Goal: Transaction & Acquisition: Purchase product/service

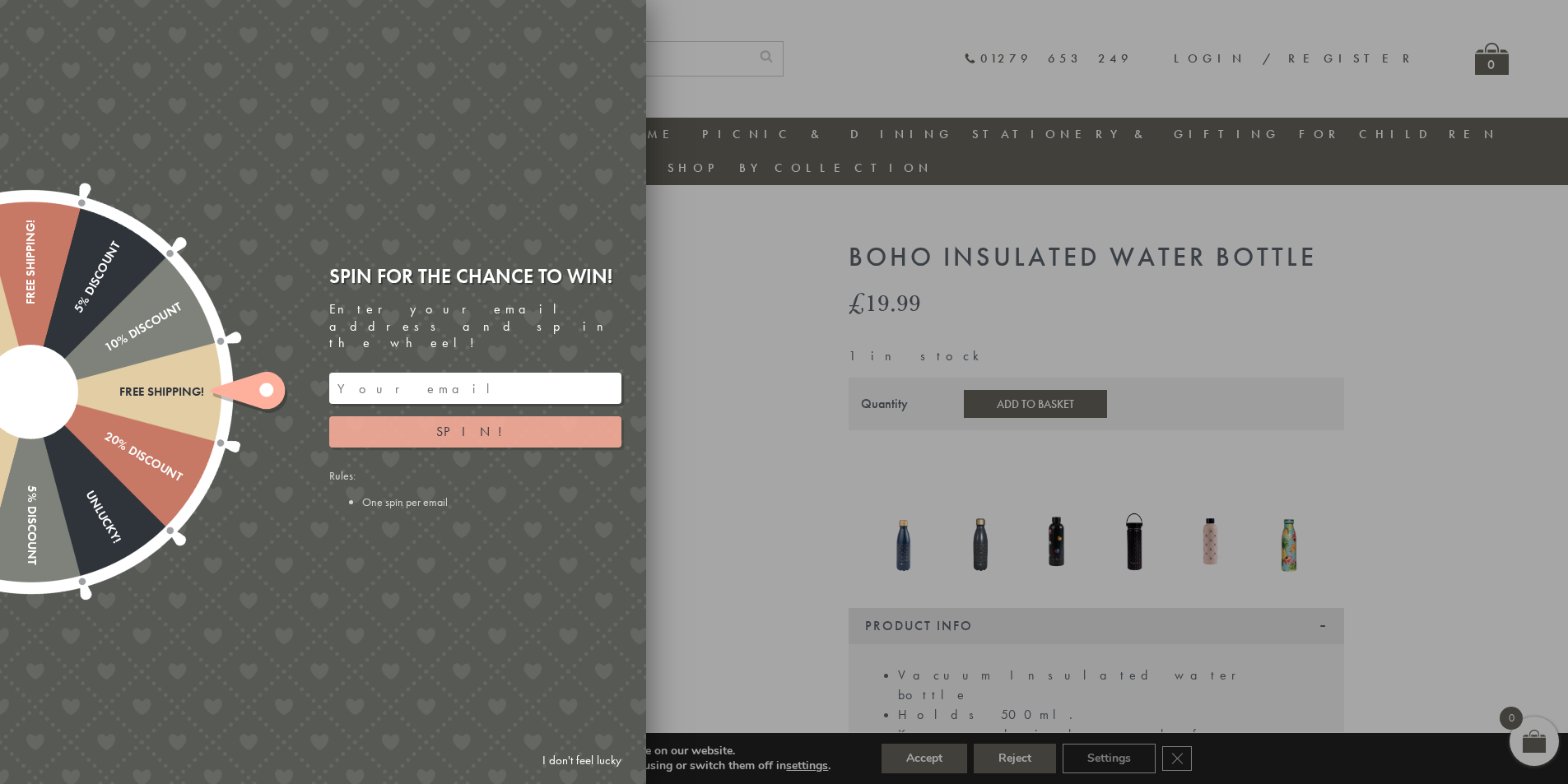
click at [474, 423] on span "Spin!" at bounding box center [475, 432] width 79 height 17
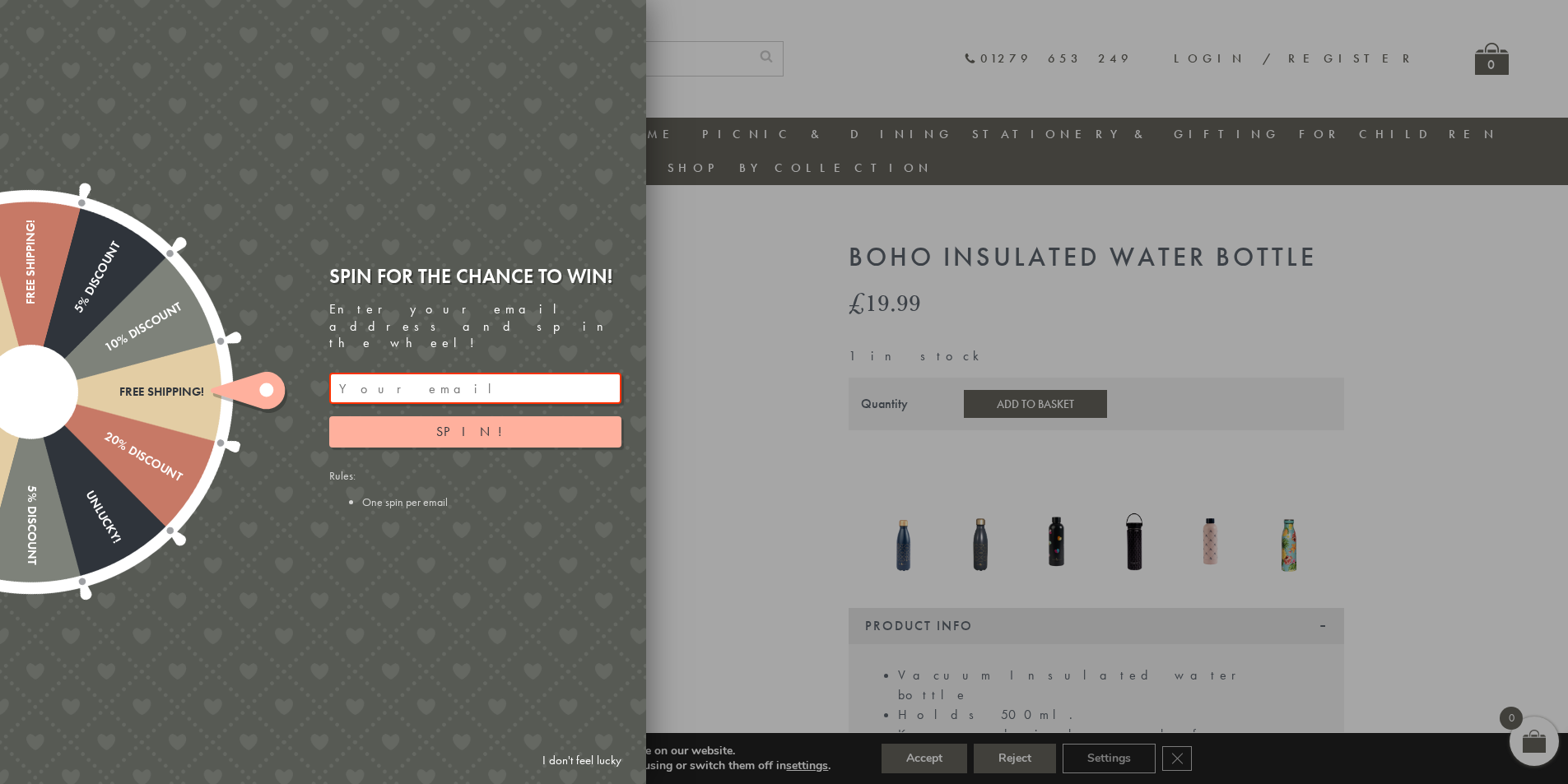
click at [416, 376] on input "email" at bounding box center [476, 388] width 292 height 31
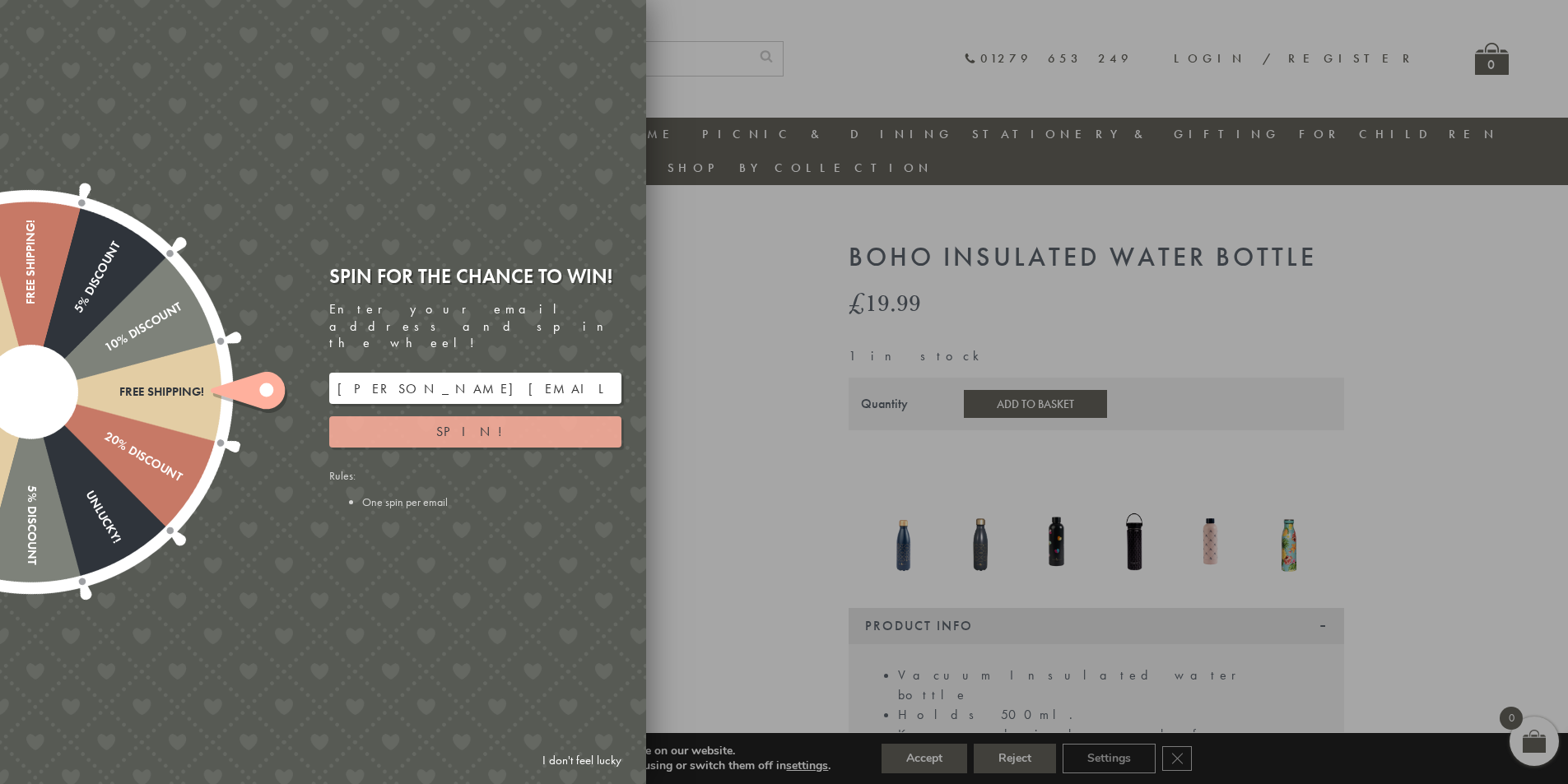
click at [495, 416] on button "Spin!" at bounding box center [476, 432] width 292 height 31
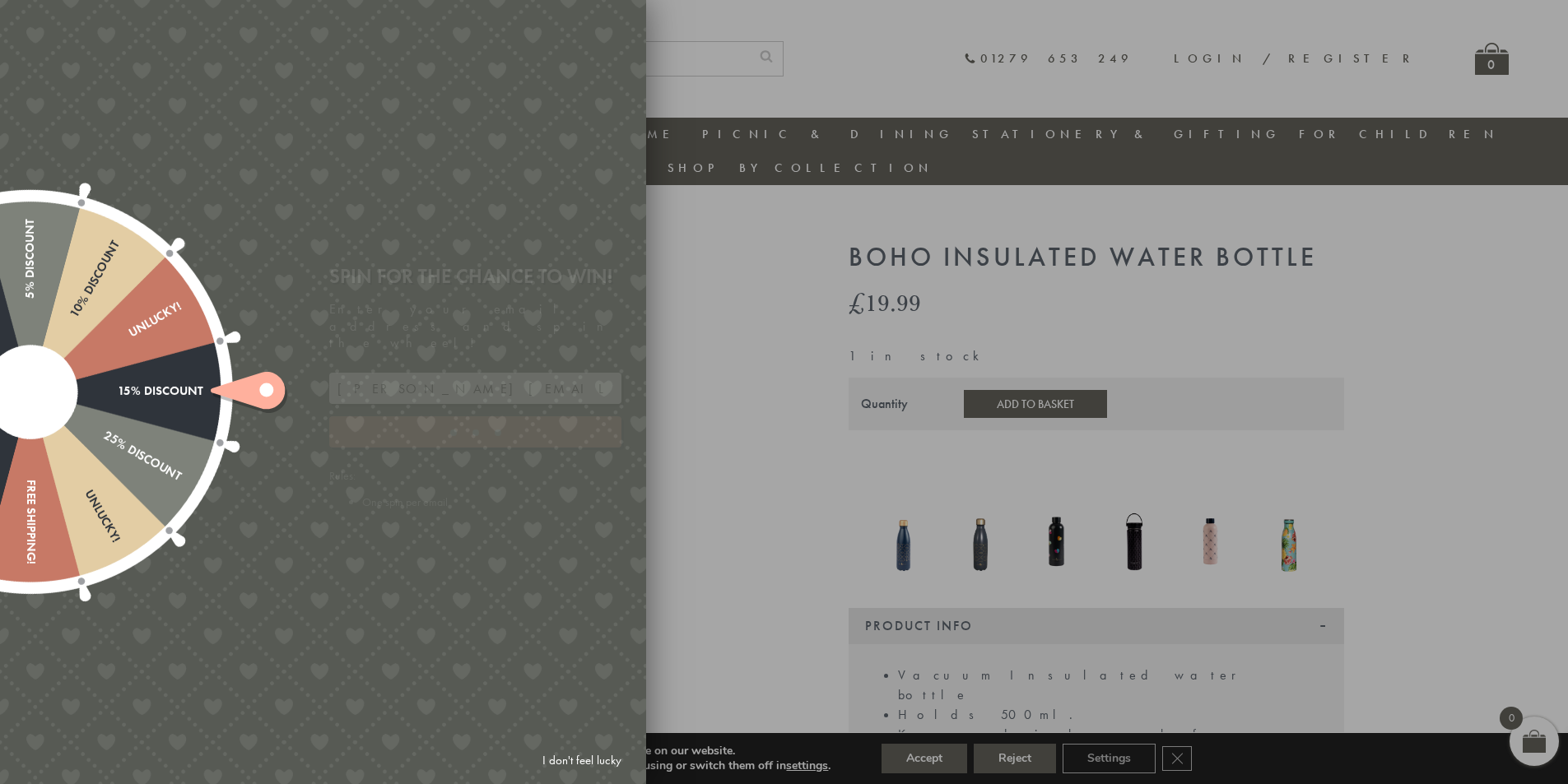
type input "82N8758V"
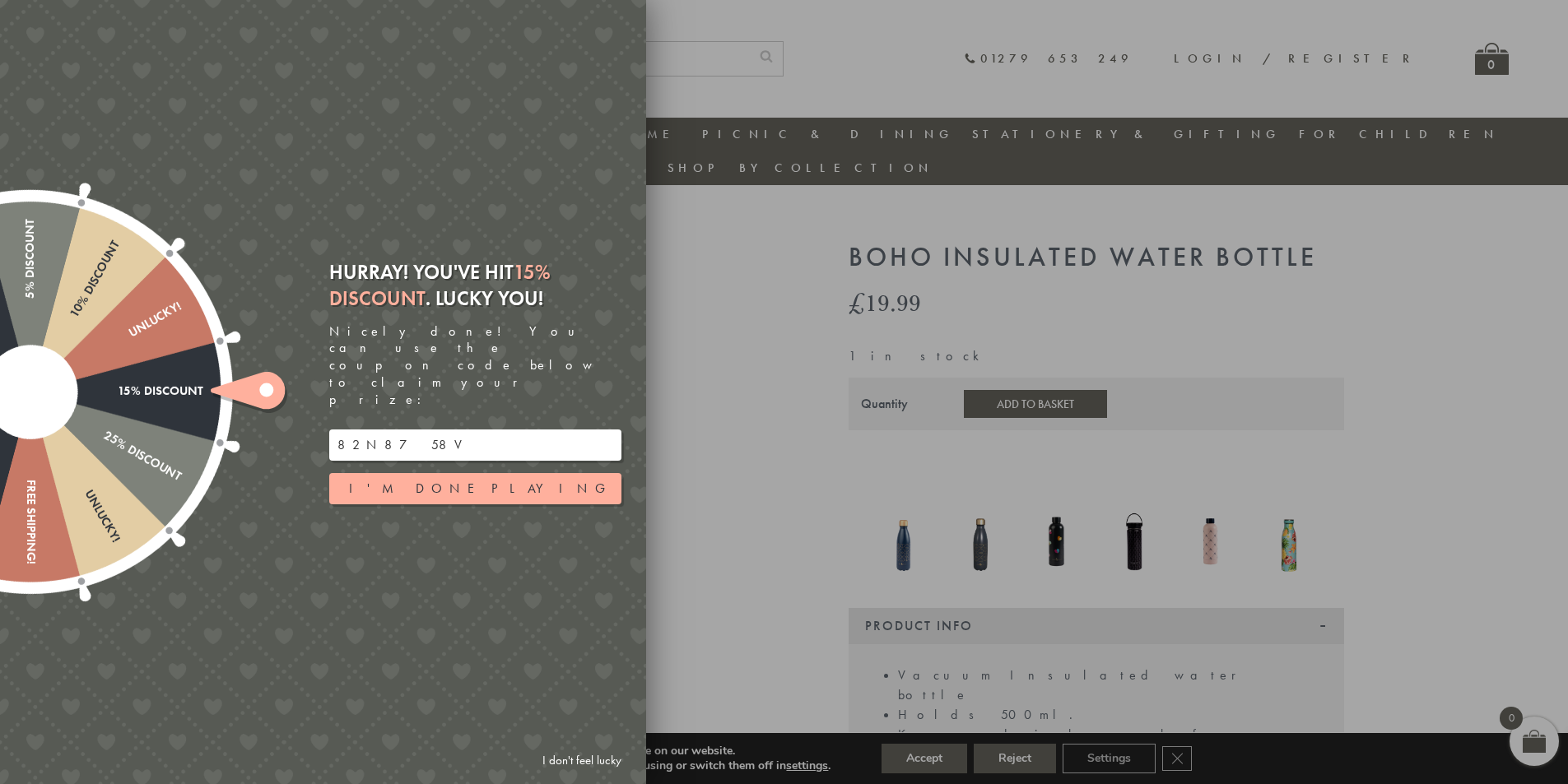
drag, startPoint x: 402, startPoint y: 413, endPoint x: 331, endPoint y: 427, distance: 72.4
click at [331, 429] on input "82N8758V" at bounding box center [476, 444] width 292 height 31
click at [774, 529] on div at bounding box center [784, 392] width 1568 height 784
click at [471, 473] on button "I'm done playing" at bounding box center [476, 488] width 292 height 31
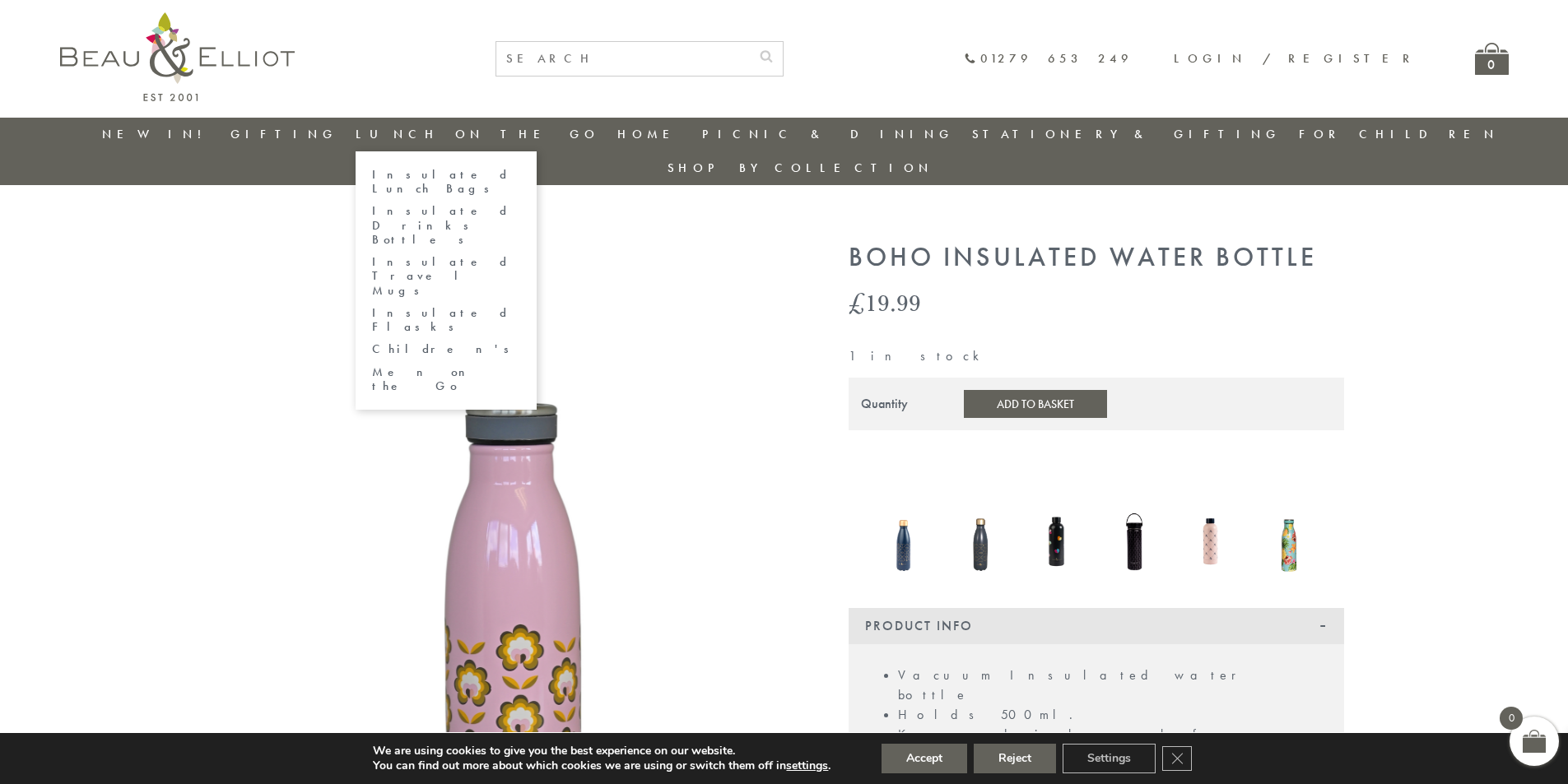
click at [472, 171] on link "Insulated Lunch Bags" at bounding box center [445, 182] width 148 height 29
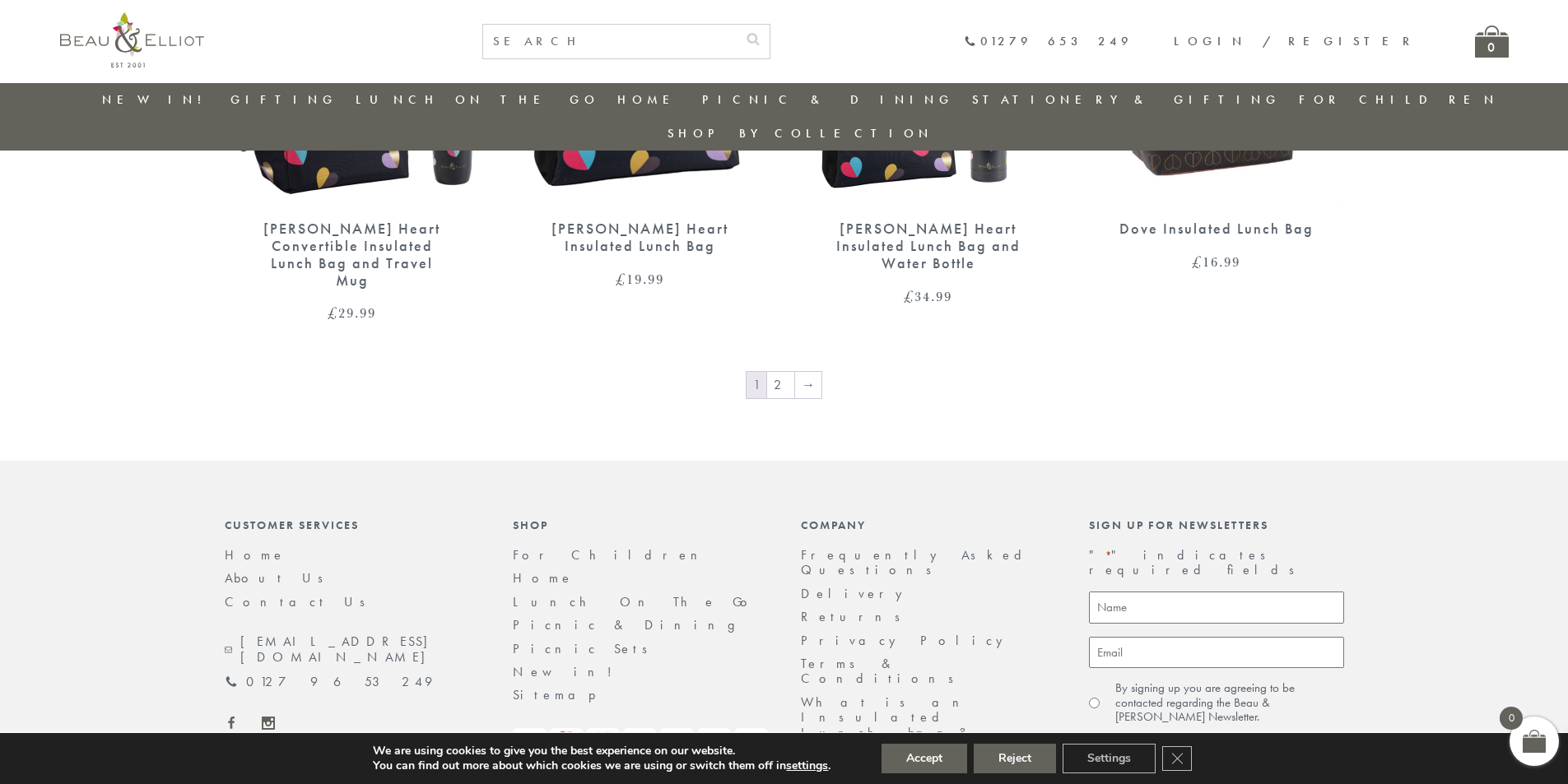
scroll to position [2889, 0]
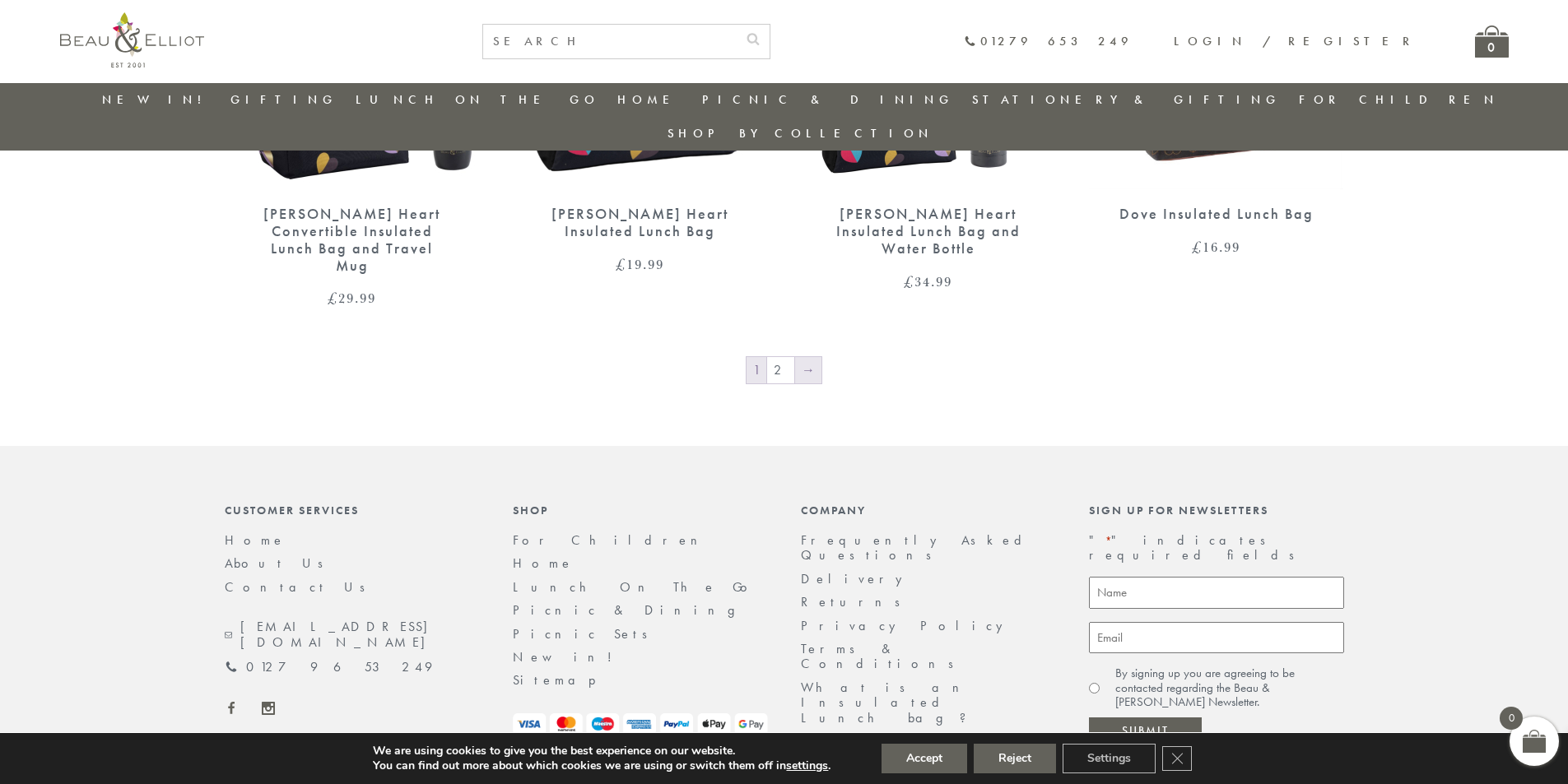
click at [818, 357] on link "→" at bounding box center [808, 370] width 26 height 26
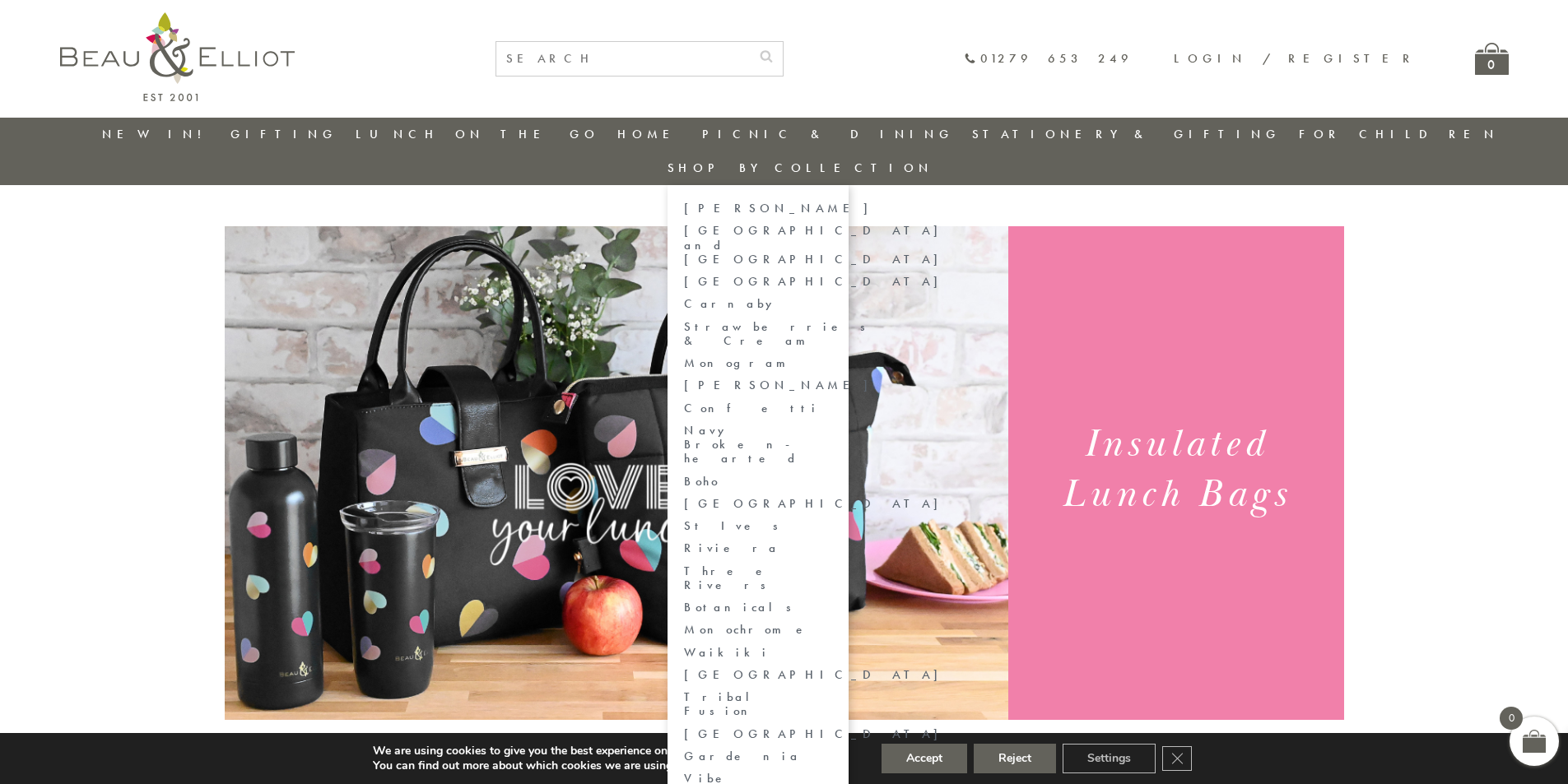
click at [833, 378] on link "[PERSON_NAME]" at bounding box center [757, 385] width 148 height 14
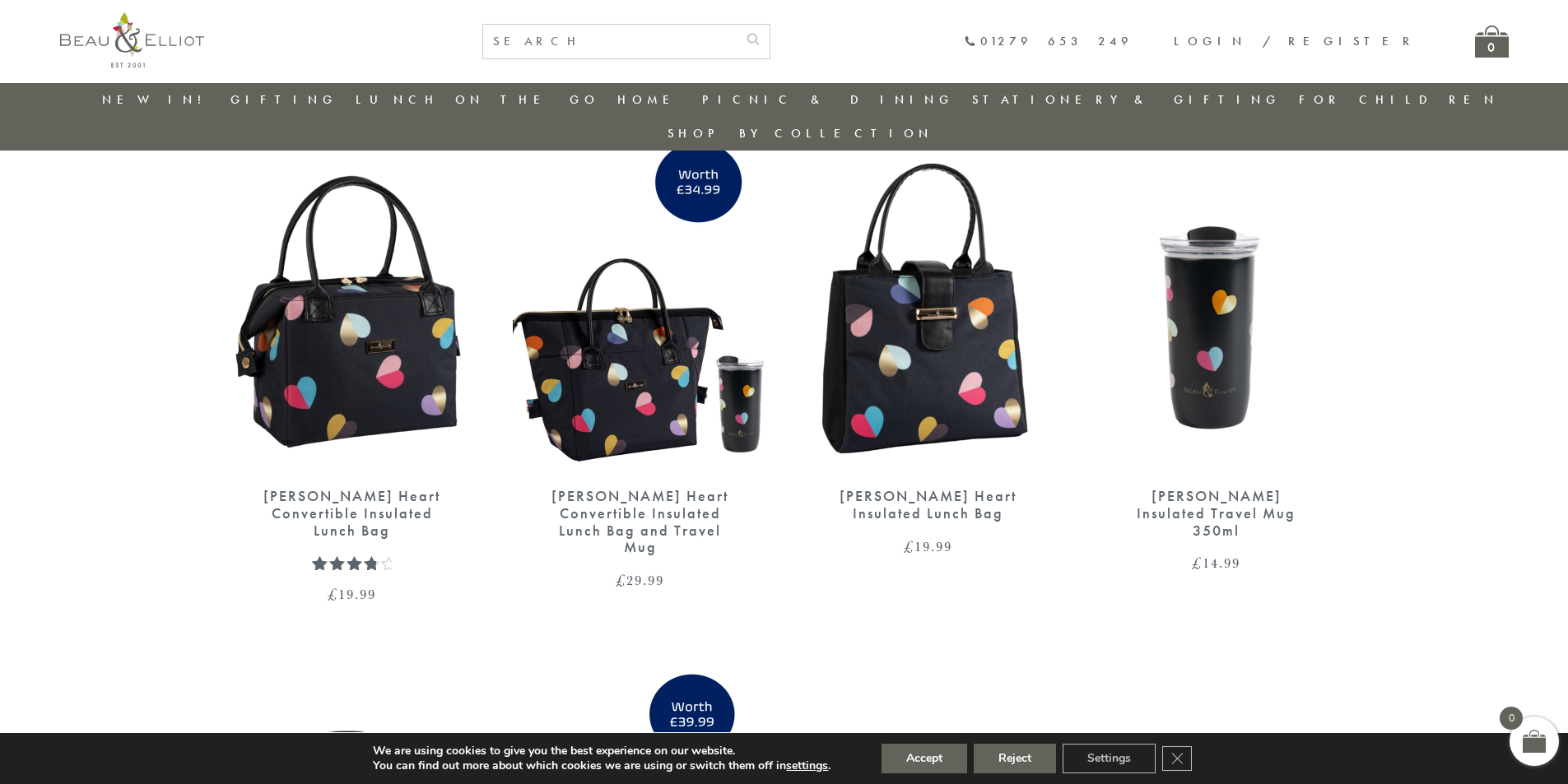
scroll to position [47, 0]
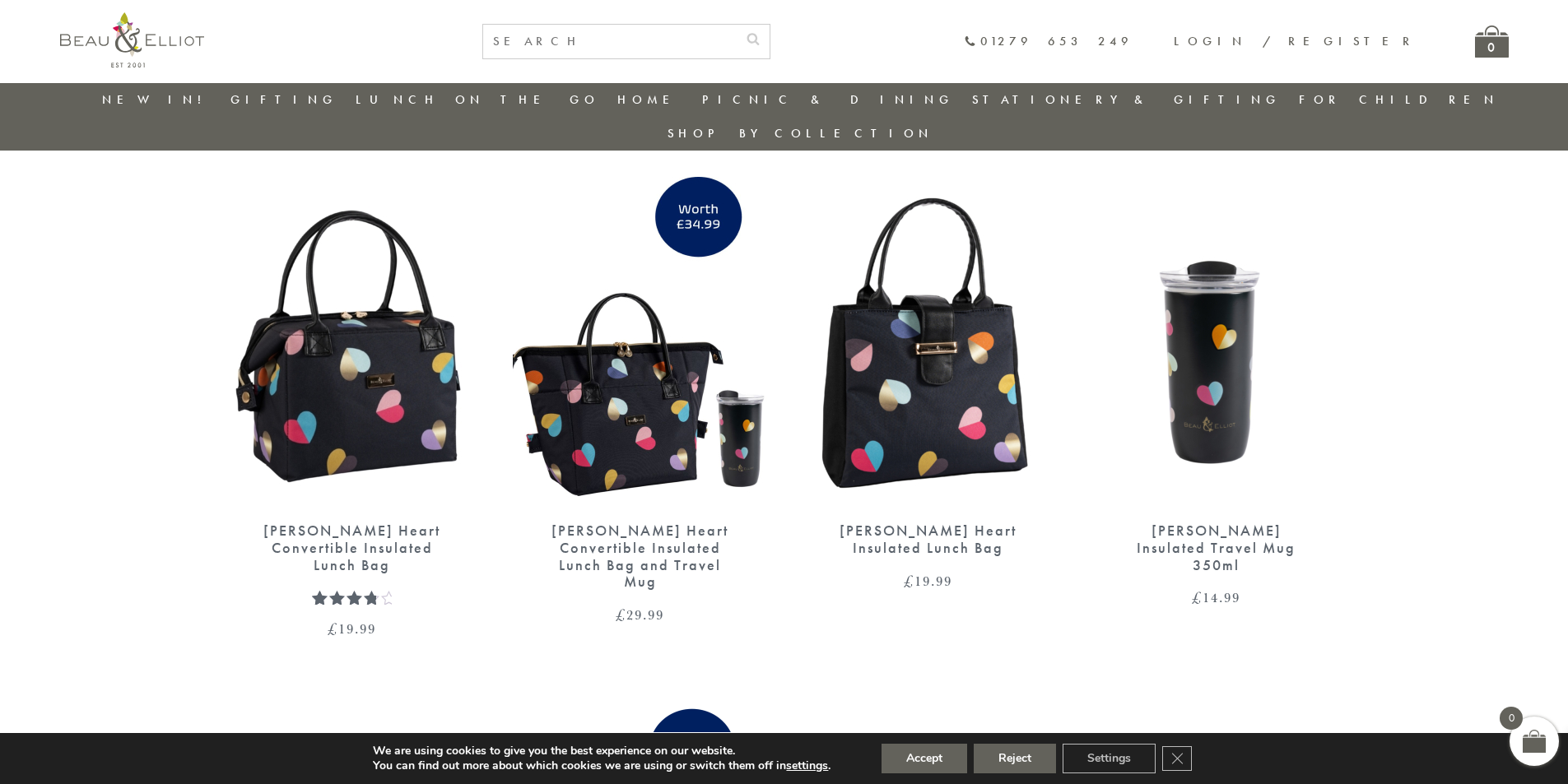
click at [1232, 342] on img at bounding box center [1216, 341] width 255 height 329
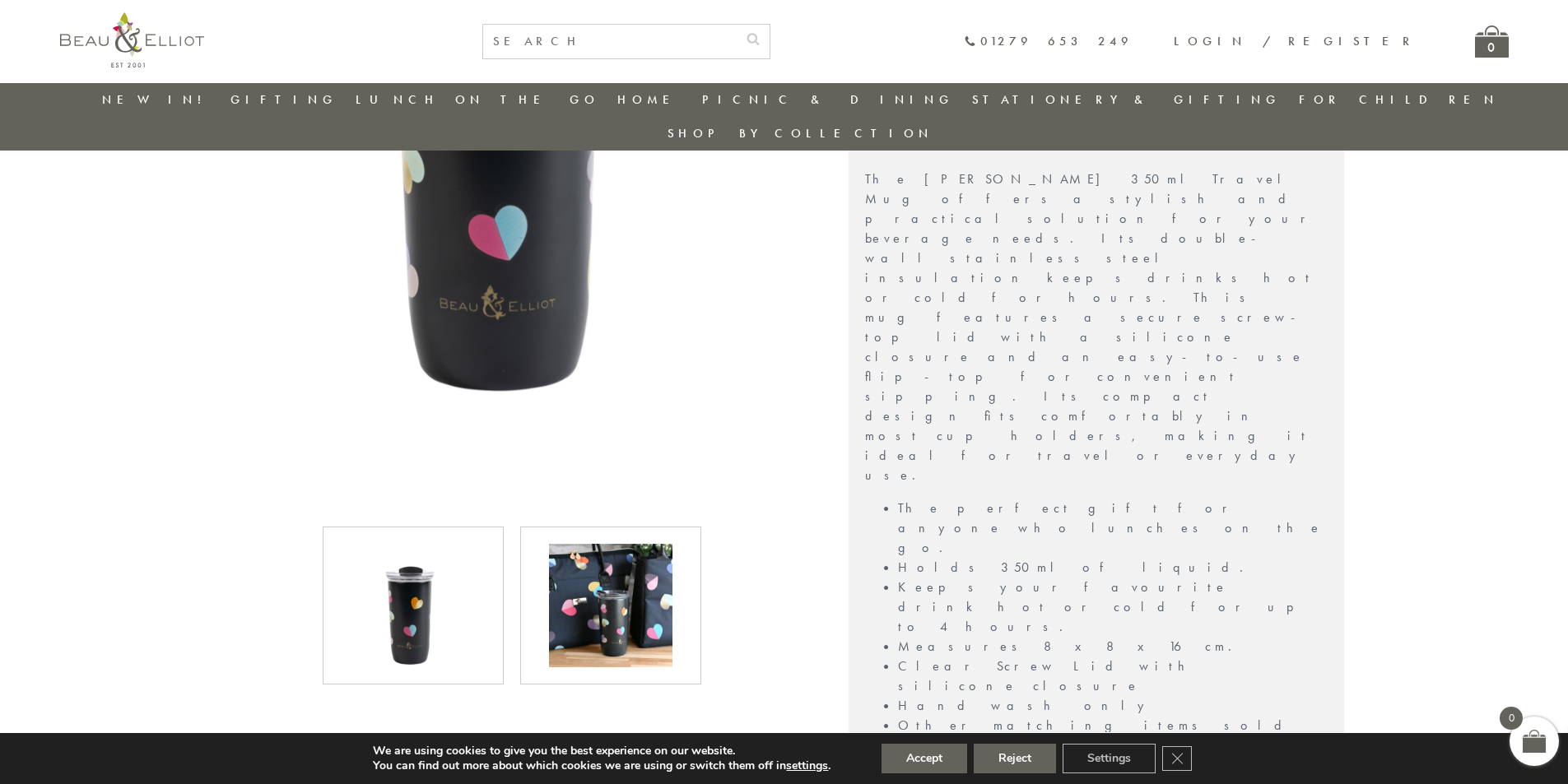
scroll to position [623, 0]
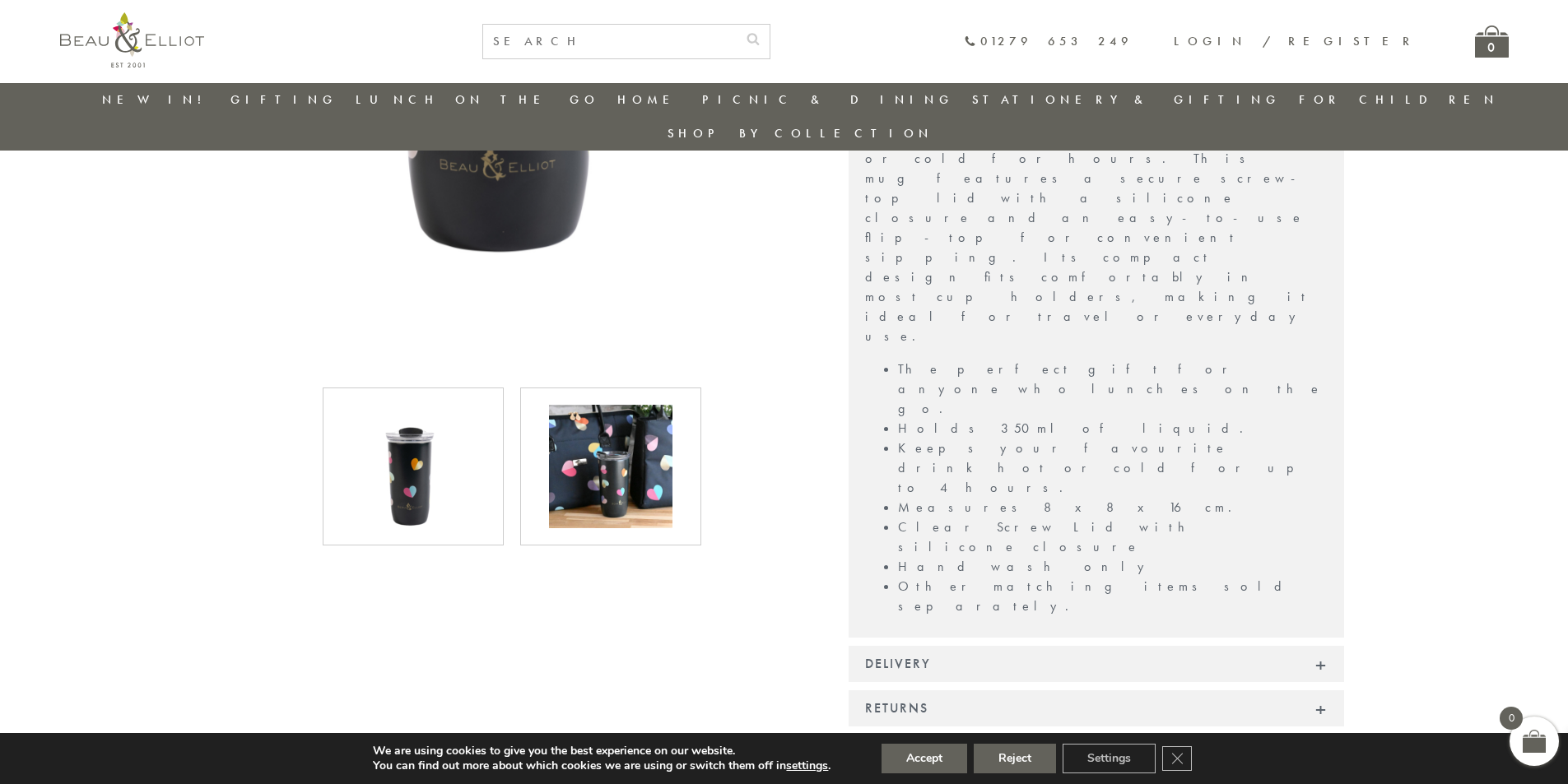
click at [425, 427] on img at bounding box center [413, 466] width 123 height 123
click at [605, 427] on img at bounding box center [611, 466] width 123 height 123
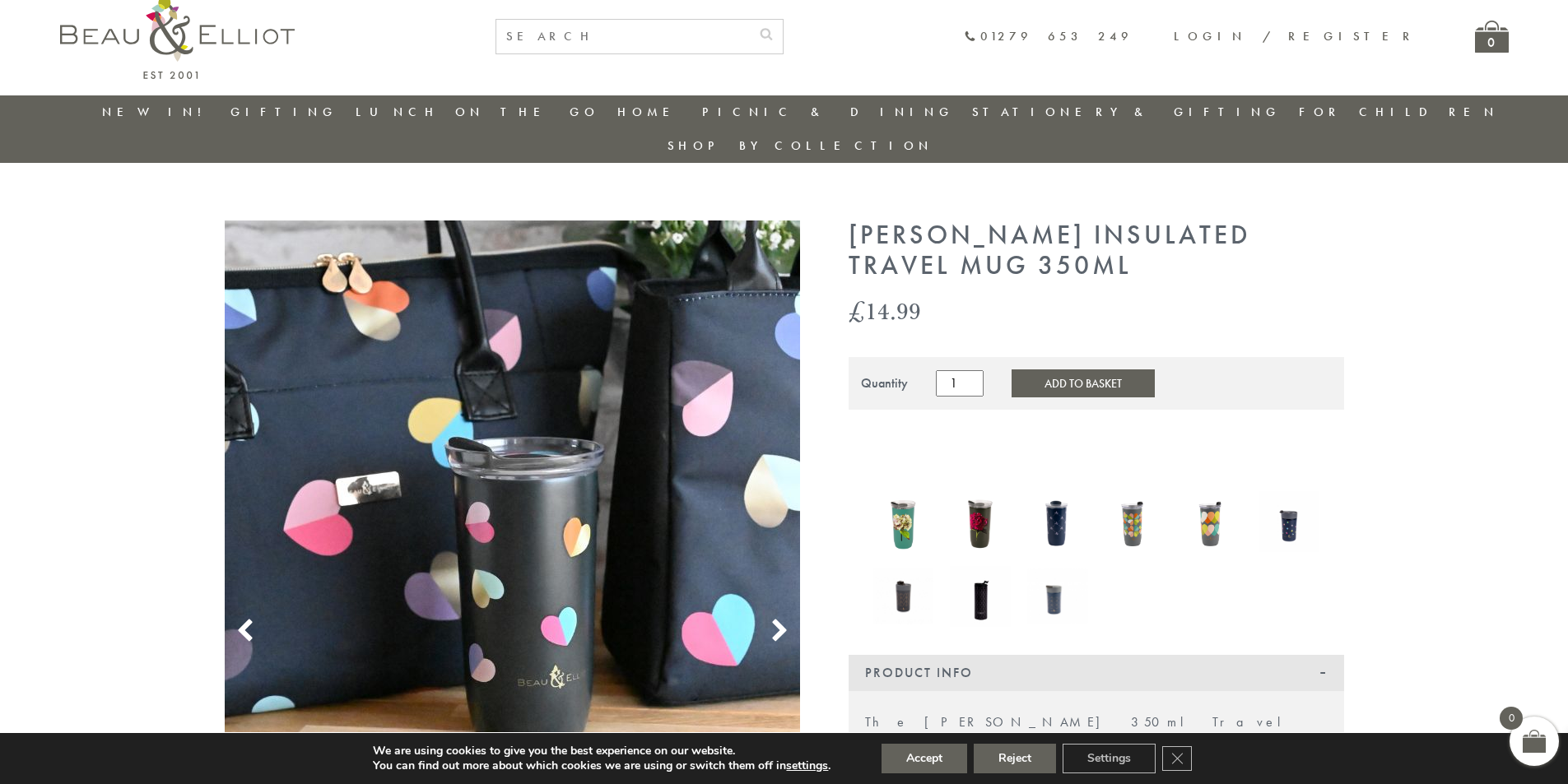
scroll to position [0, 0]
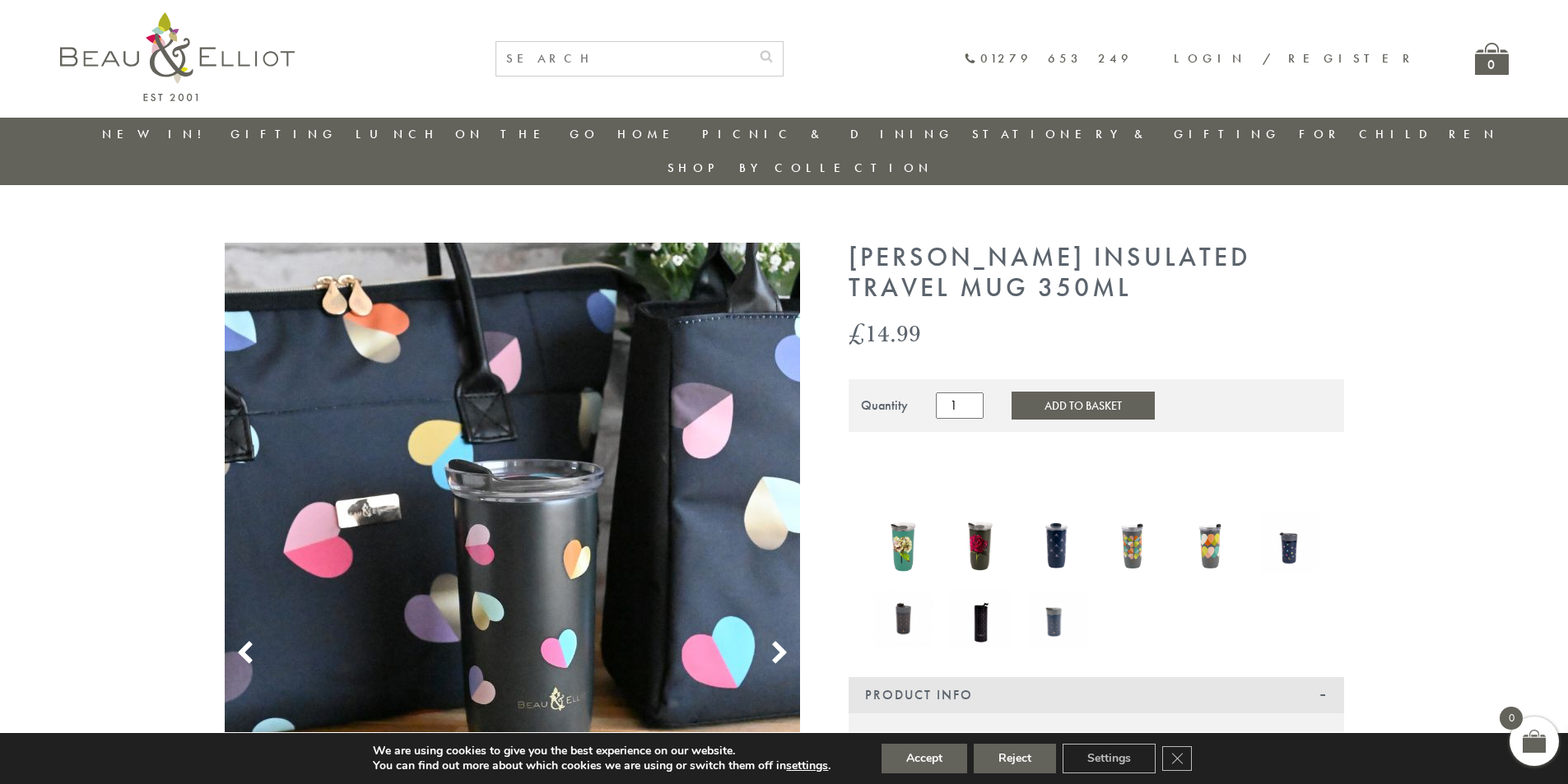
click at [785, 641] on icon at bounding box center [779, 653] width 25 height 24
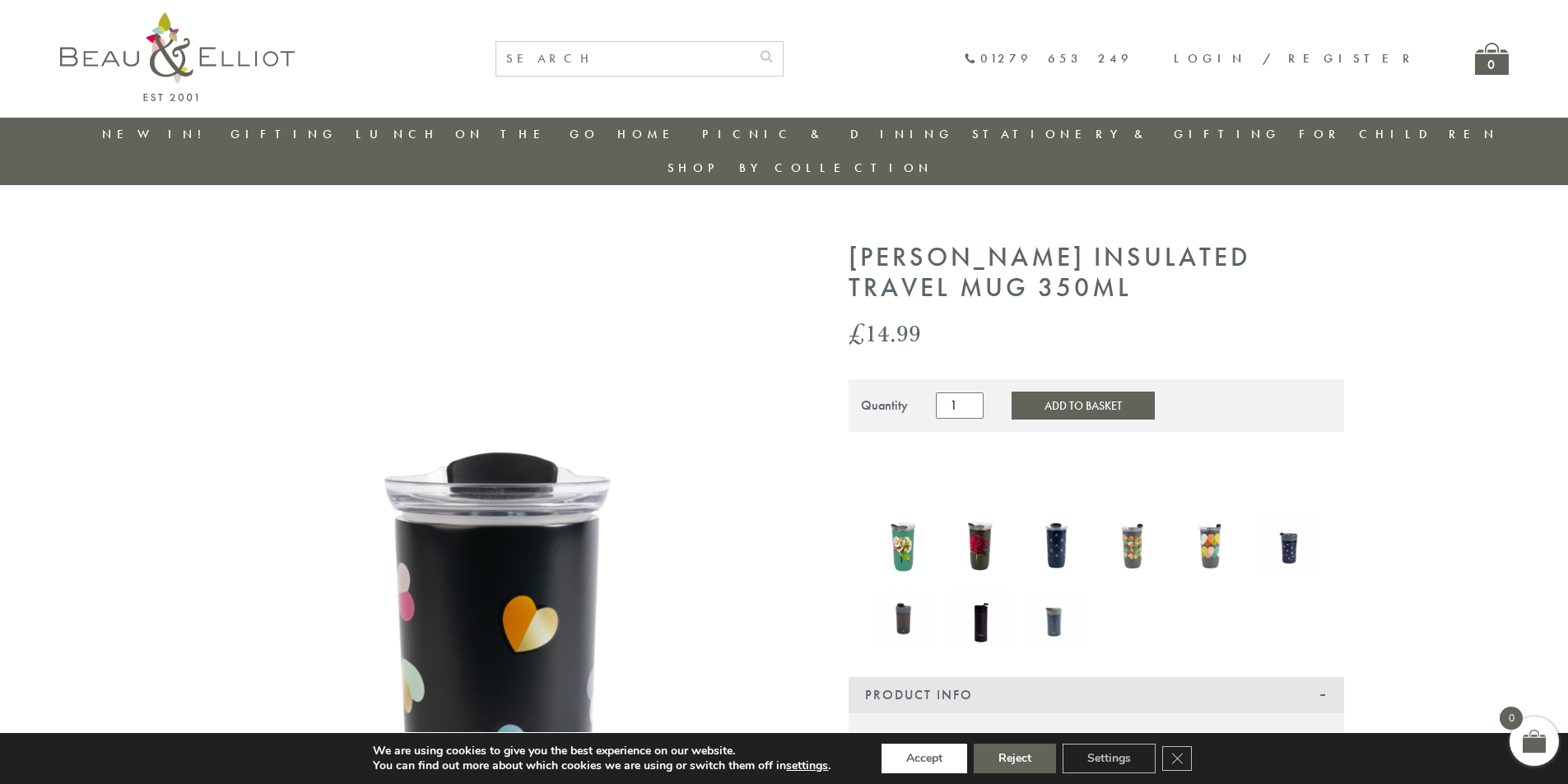
drag, startPoint x: 916, startPoint y: 750, endPoint x: 909, endPoint y: 720, distance: 30.8
click at [918, 737] on div "We are using cookies to give you the best experience on our website. You can fi…" at bounding box center [784, 759] width 937 height 51
click at [900, 756] on button "Accept" at bounding box center [924, 758] width 85 height 30
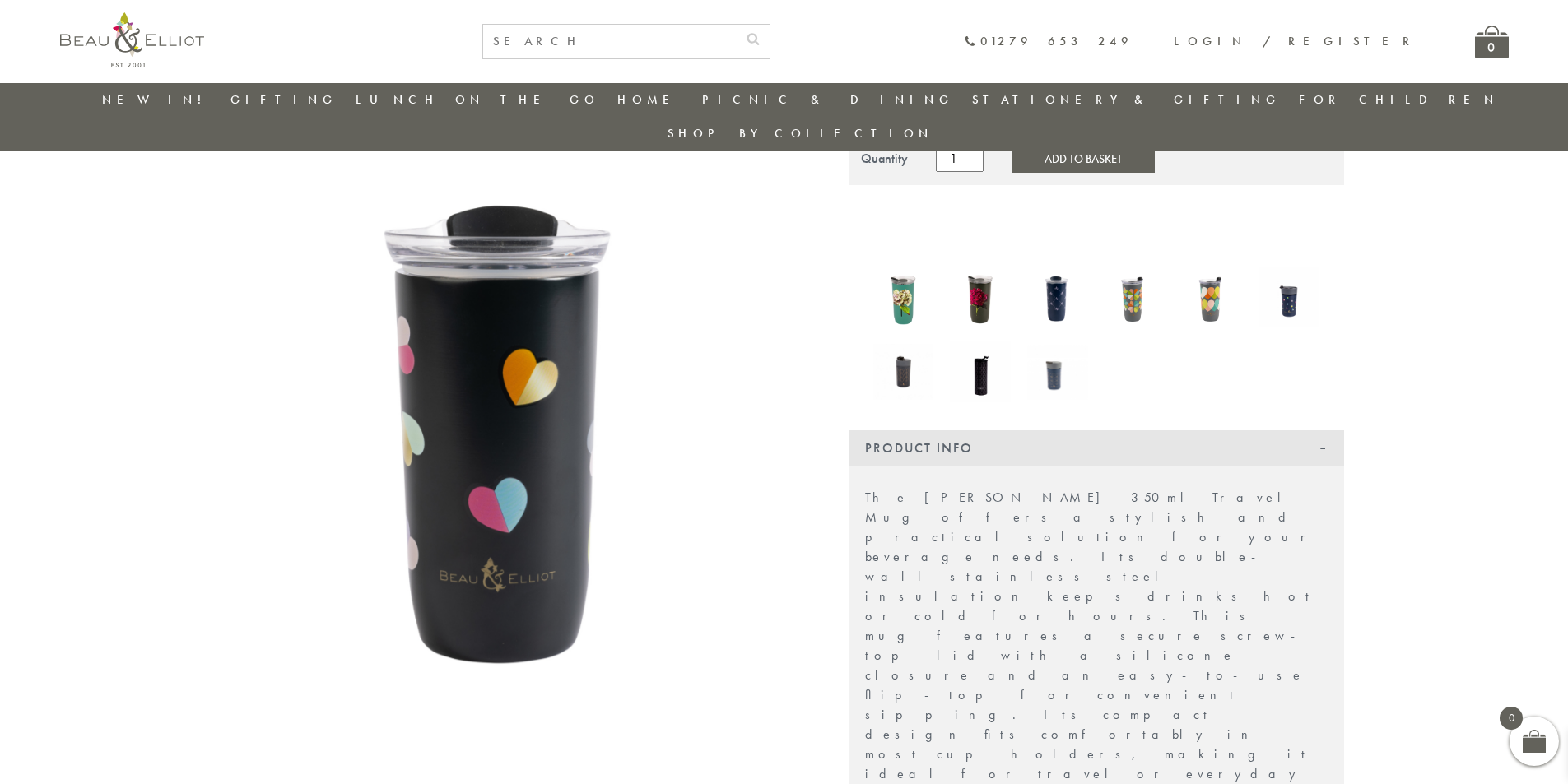
scroll to position [623, 0]
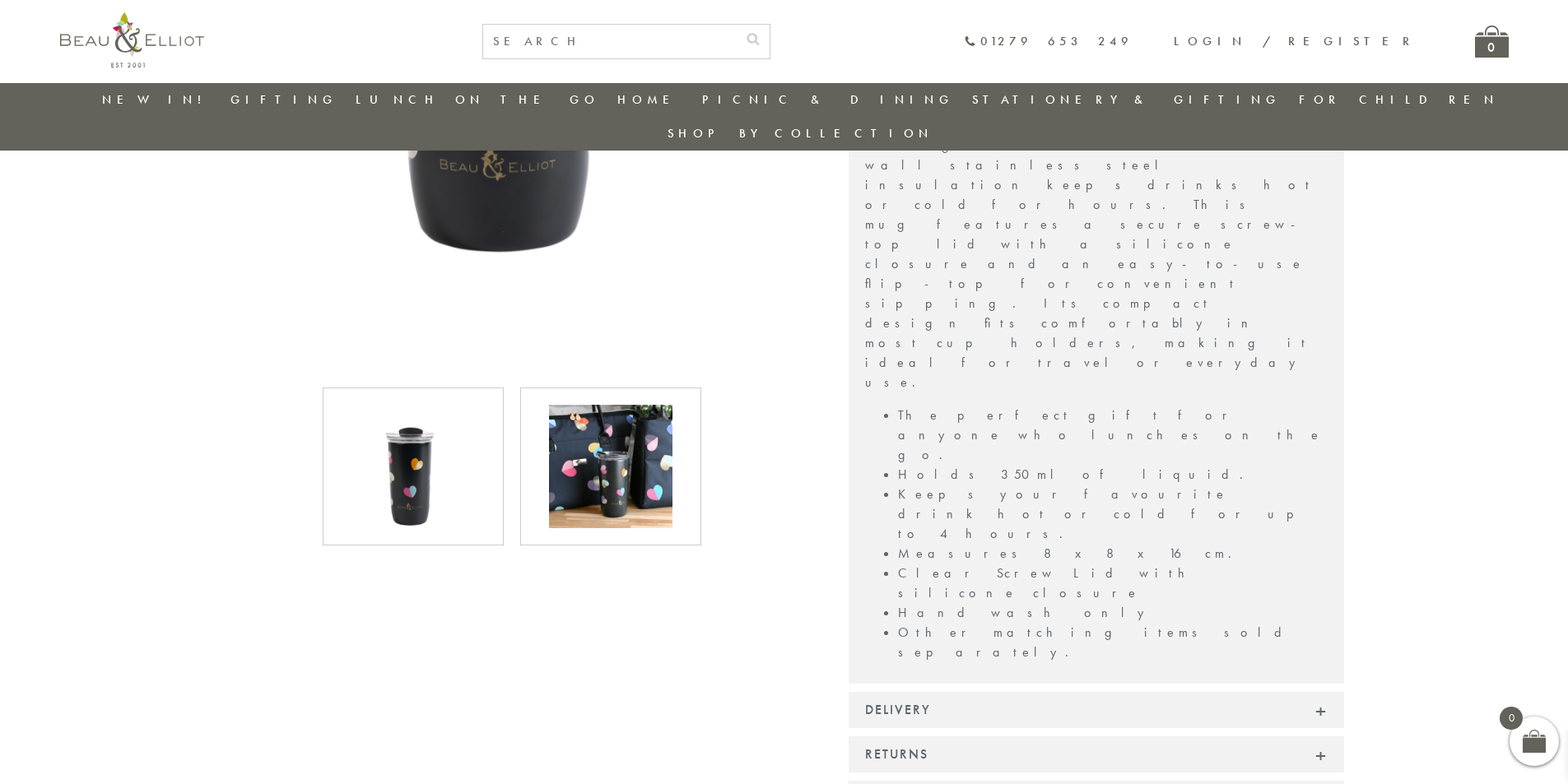
click at [404, 405] on img at bounding box center [413, 466] width 123 height 123
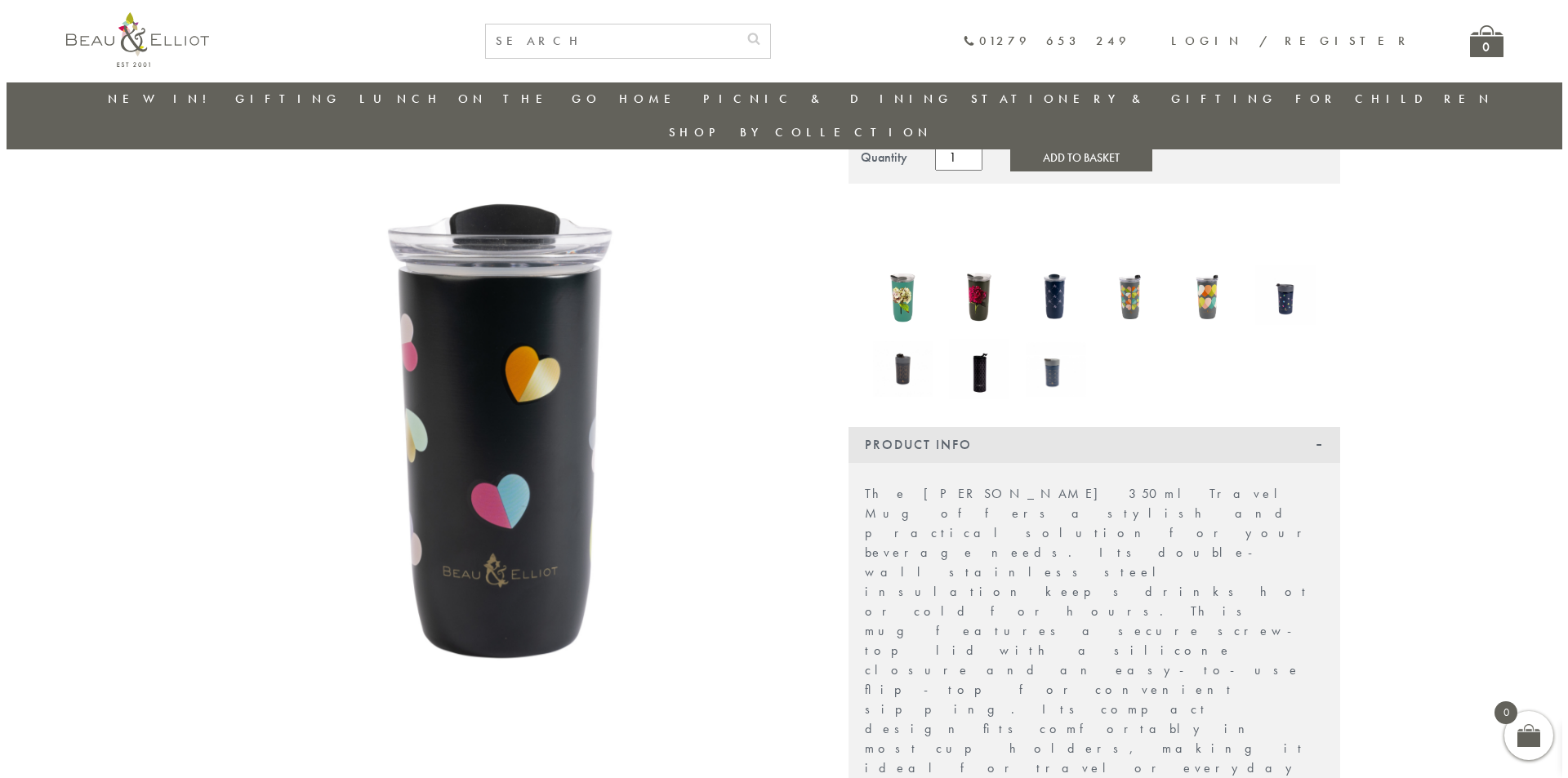
scroll to position [47, 0]
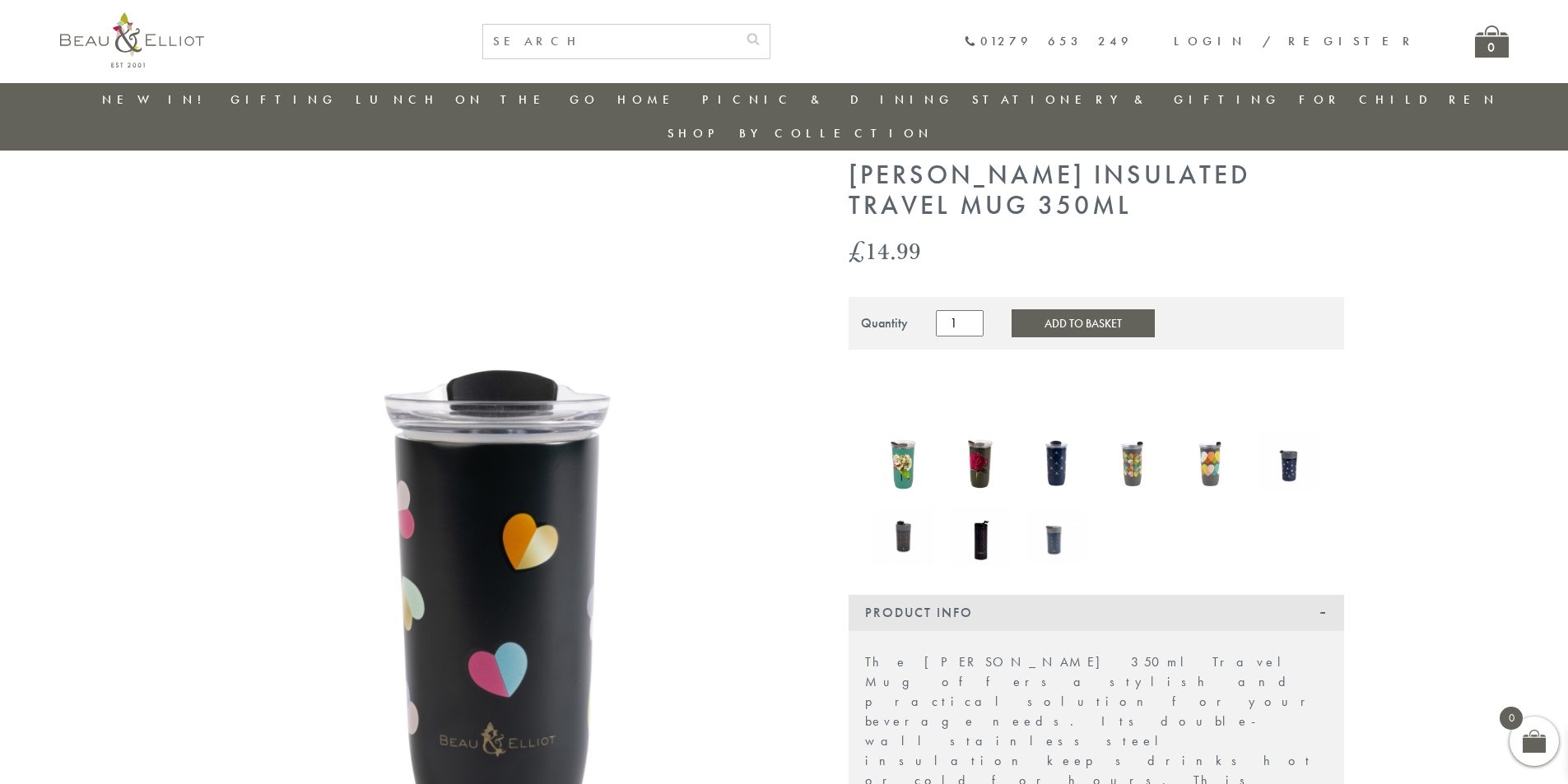
click at [559, 357] on img at bounding box center [513, 552] width 576 height 783
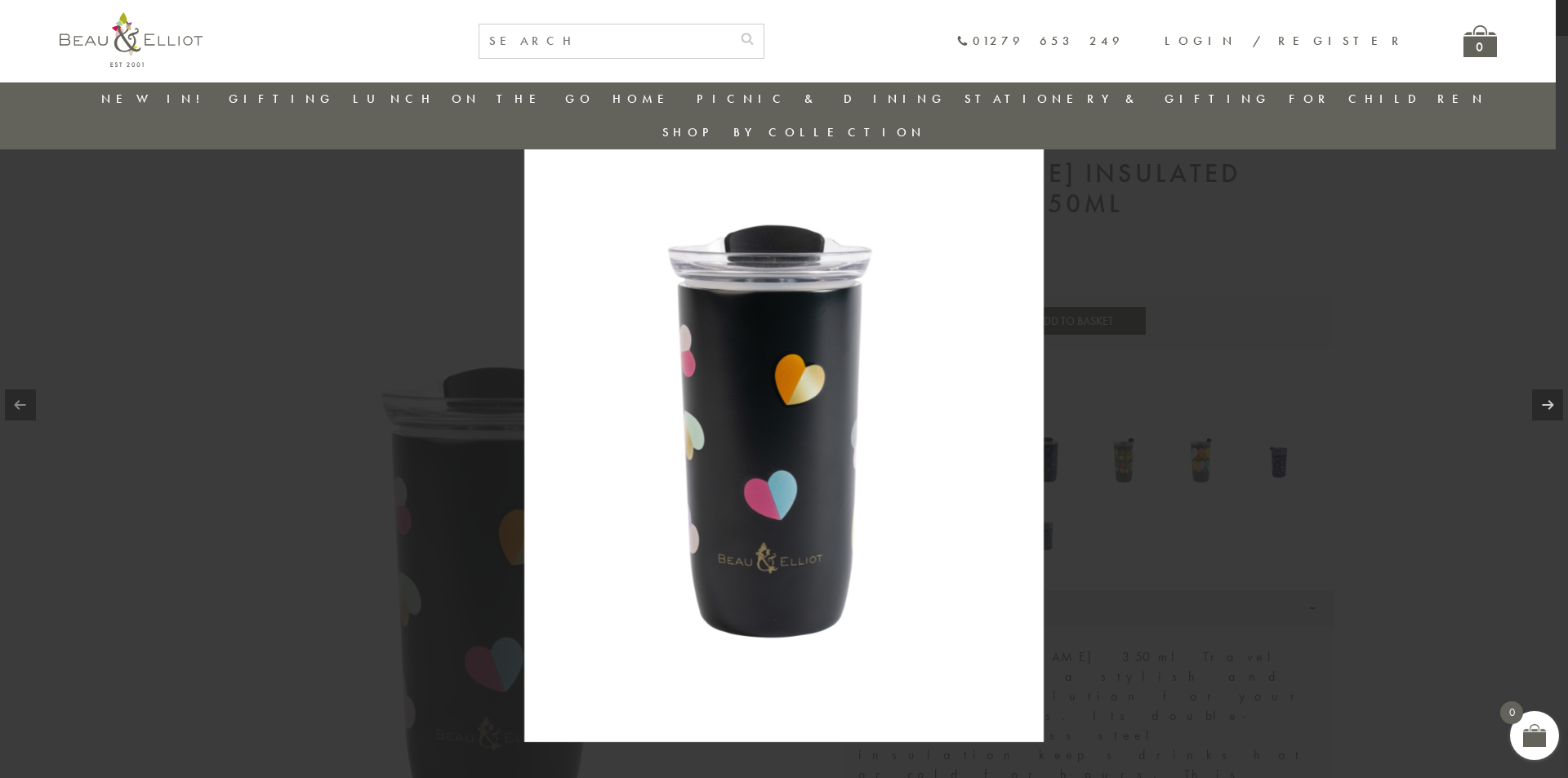
click at [784, 371] on img at bounding box center [783, 389] width 519 height 706
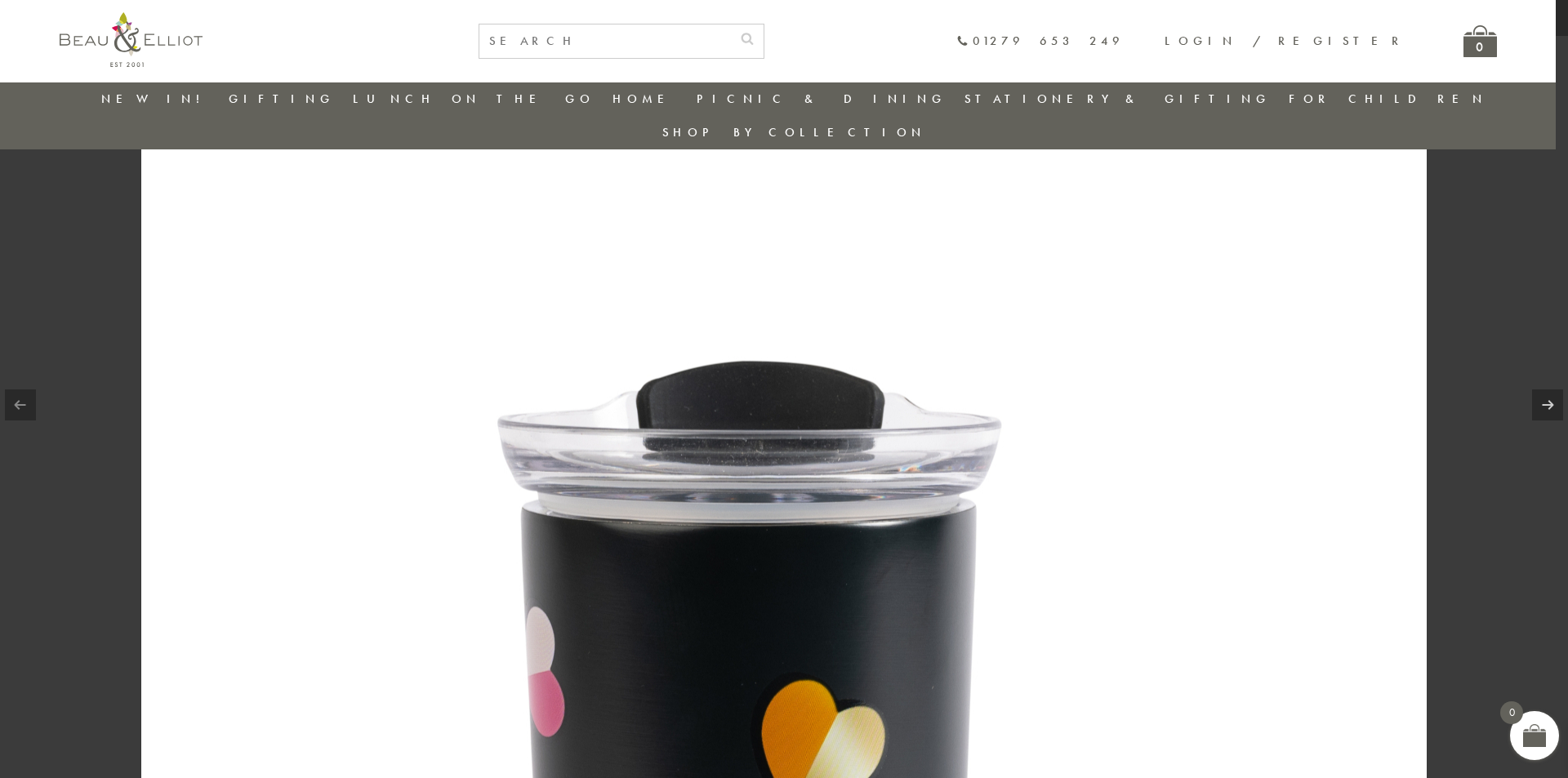
drag, startPoint x: 835, startPoint y: 317, endPoint x: 878, endPoint y: 671, distance: 356.6
click at [878, 671] on img at bounding box center [783, 766] width 1285 height 1747
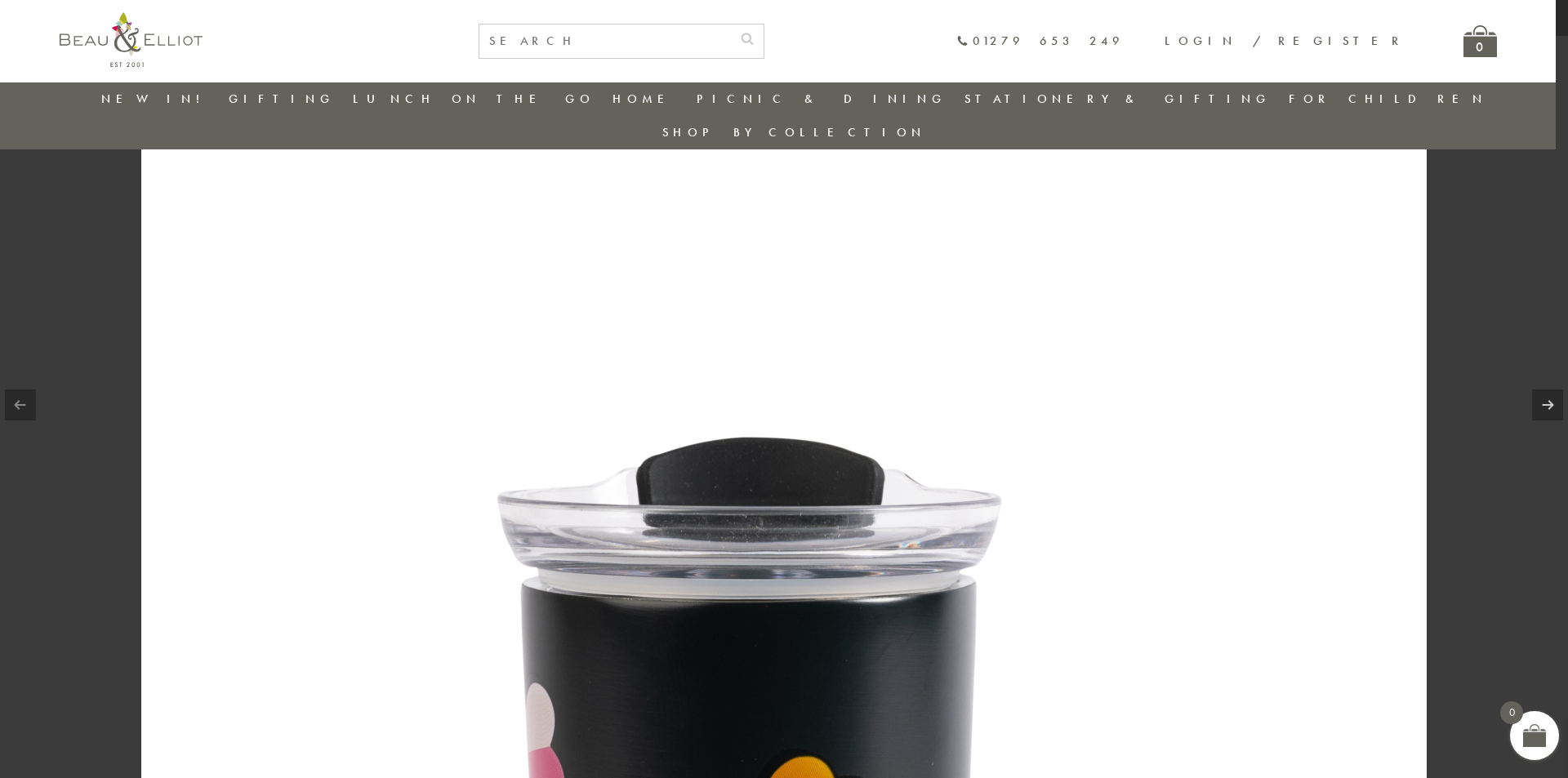
click at [23, 397] on link at bounding box center [20, 405] width 31 height 31
click at [1546, 408] on link at bounding box center [1547, 405] width 31 height 31
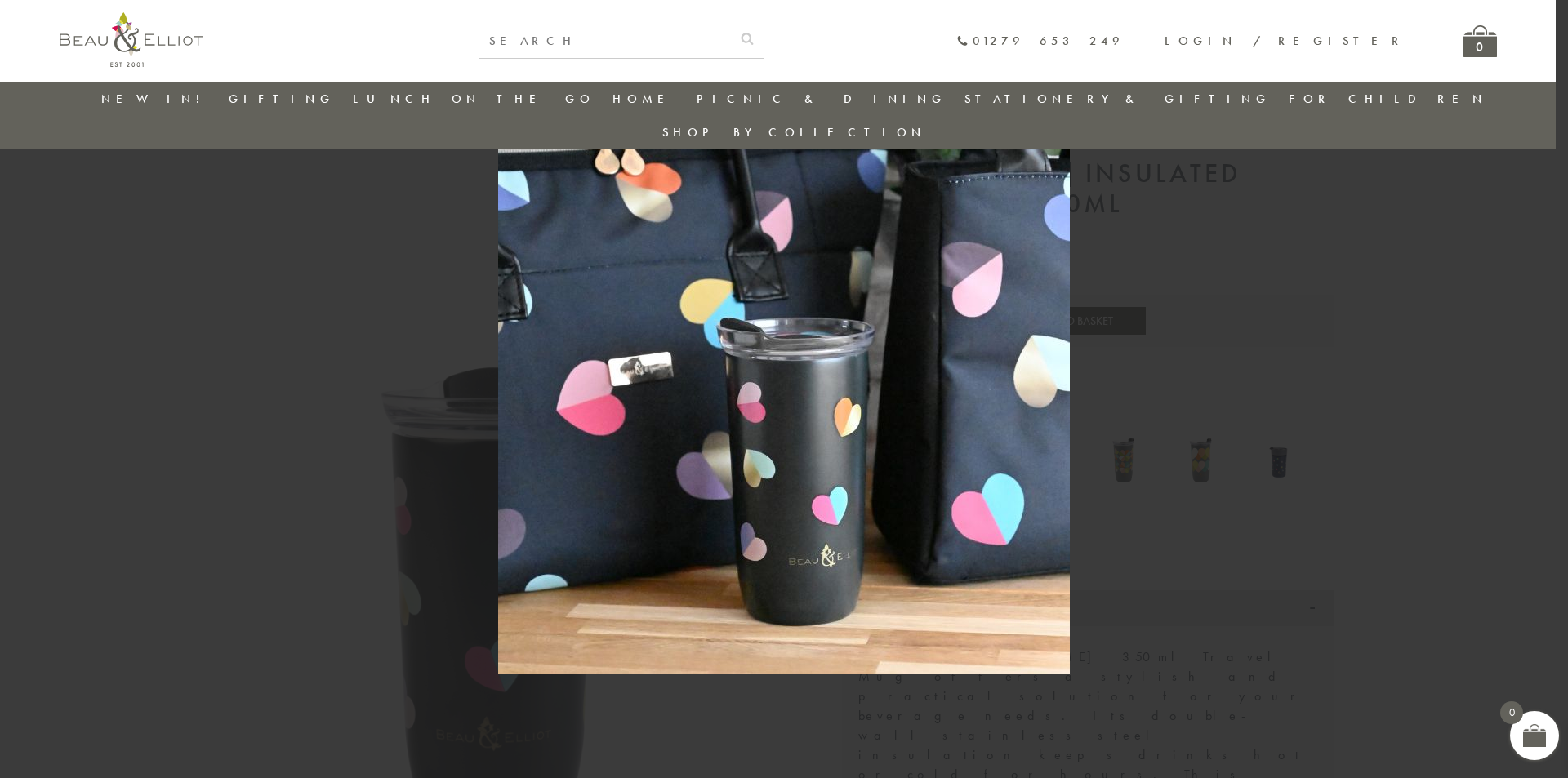
click at [1546, 408] on div at bounding box center [784, 389] width 1568 height 778
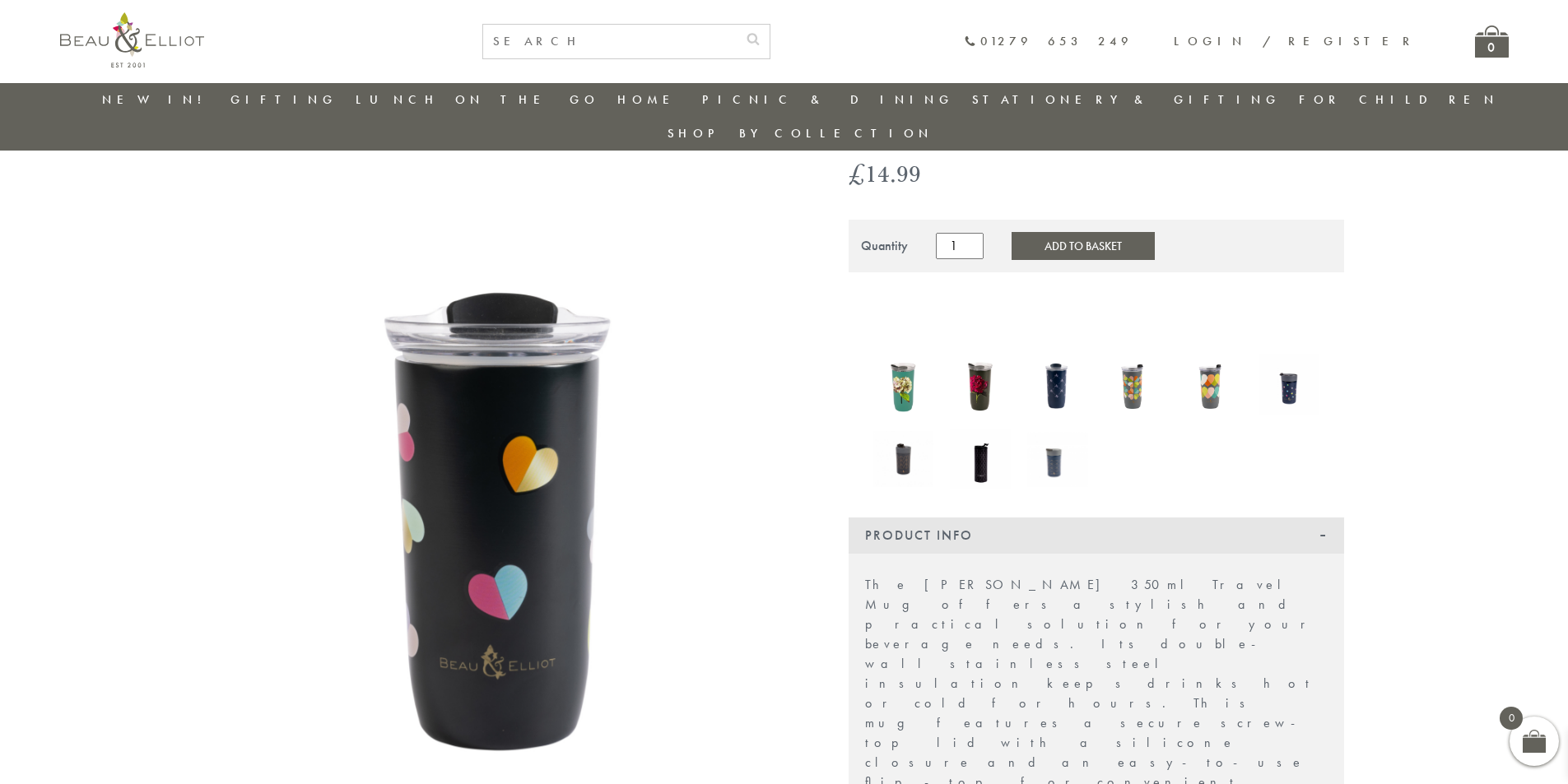
scroll to position [173, 0]
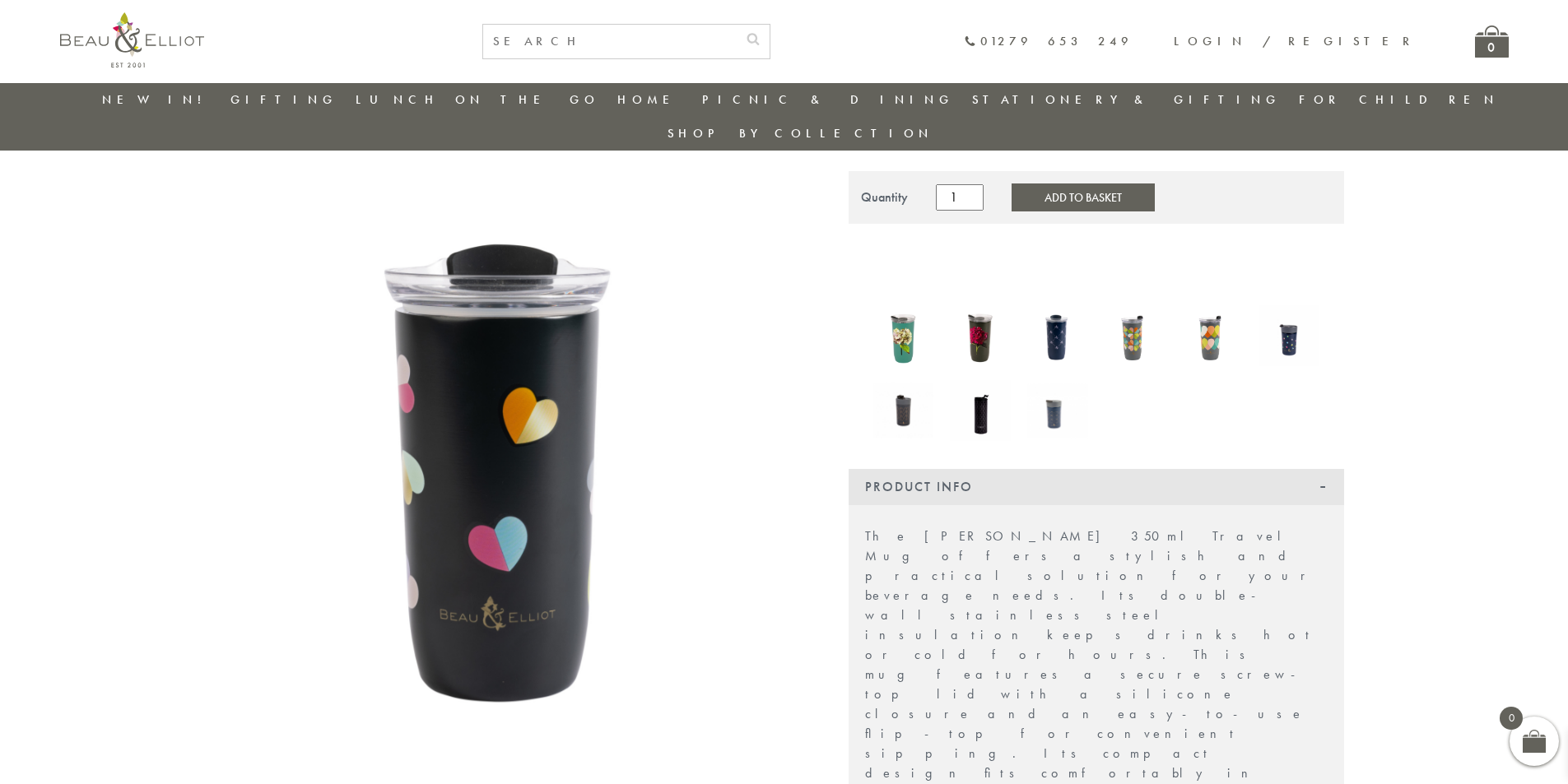
click at [1134, 299] on img at bounding box center [1135, 335] width 61 height 79
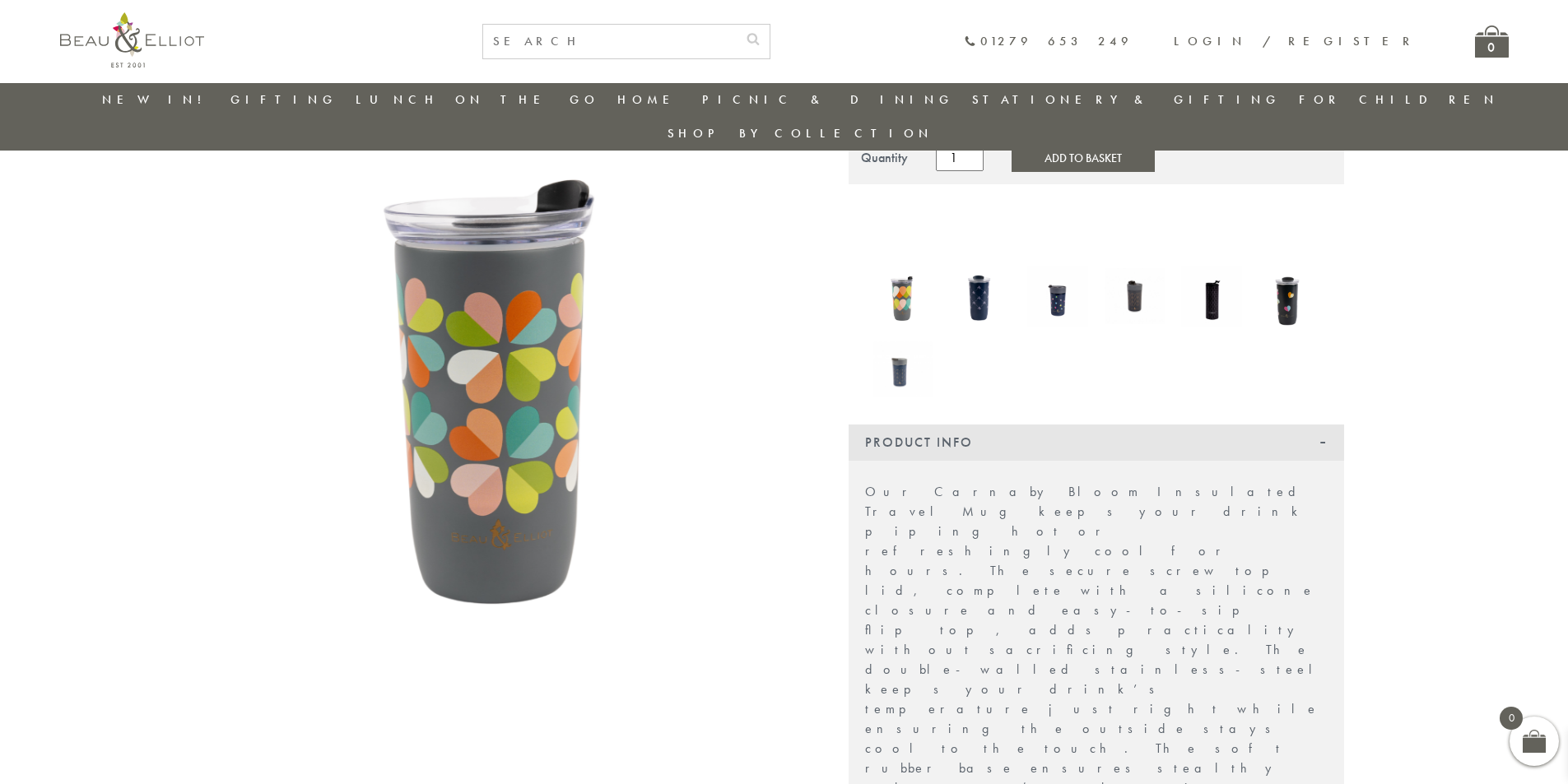
scroll to position [212, 0]
click at [1296, 265] on img at bounding box center [1289, 297] width 61 height 82
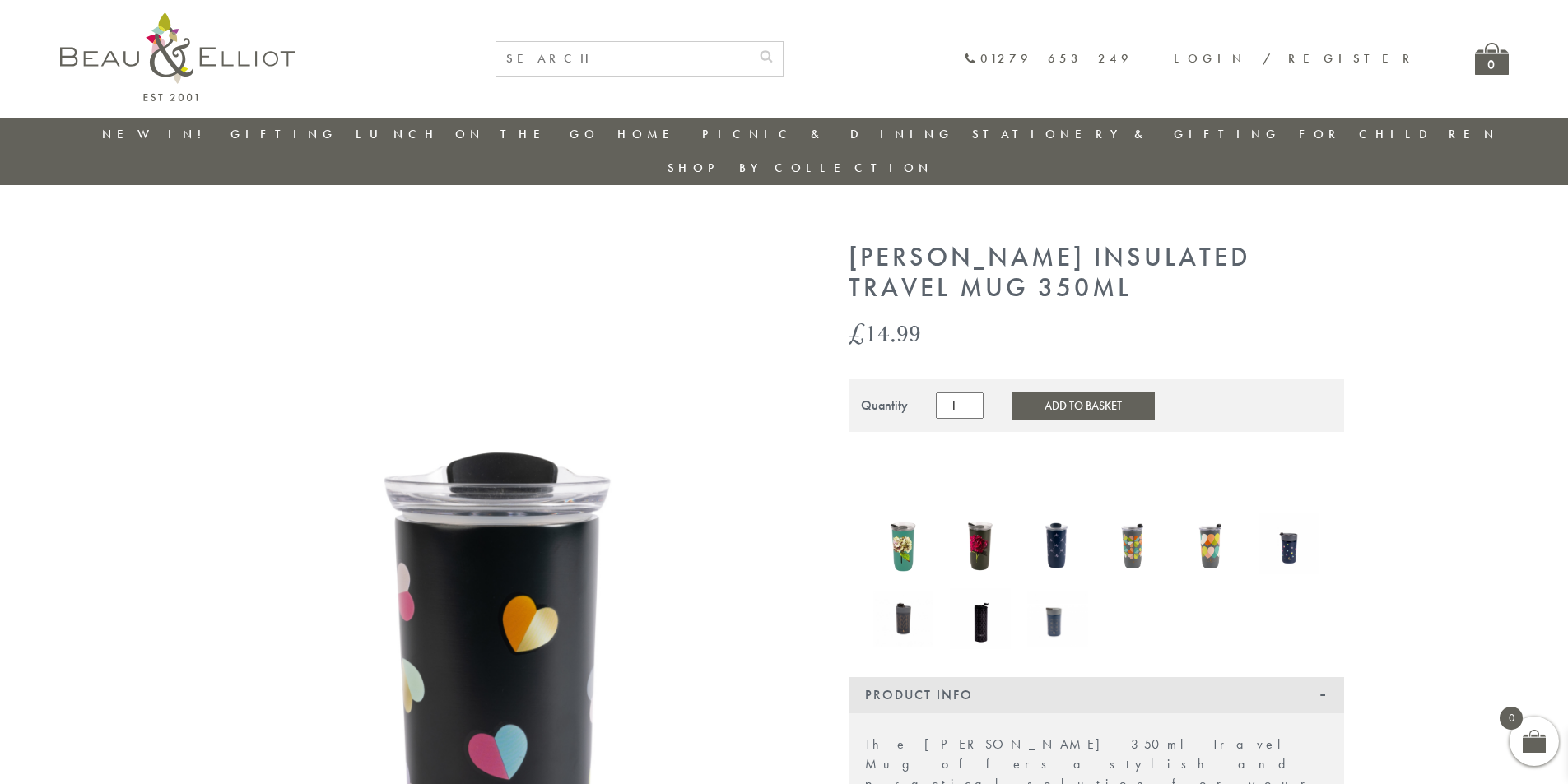
click at [1033, 392] on button "Add to Basket" at bounding box center [1083, 406] width 143 height 28
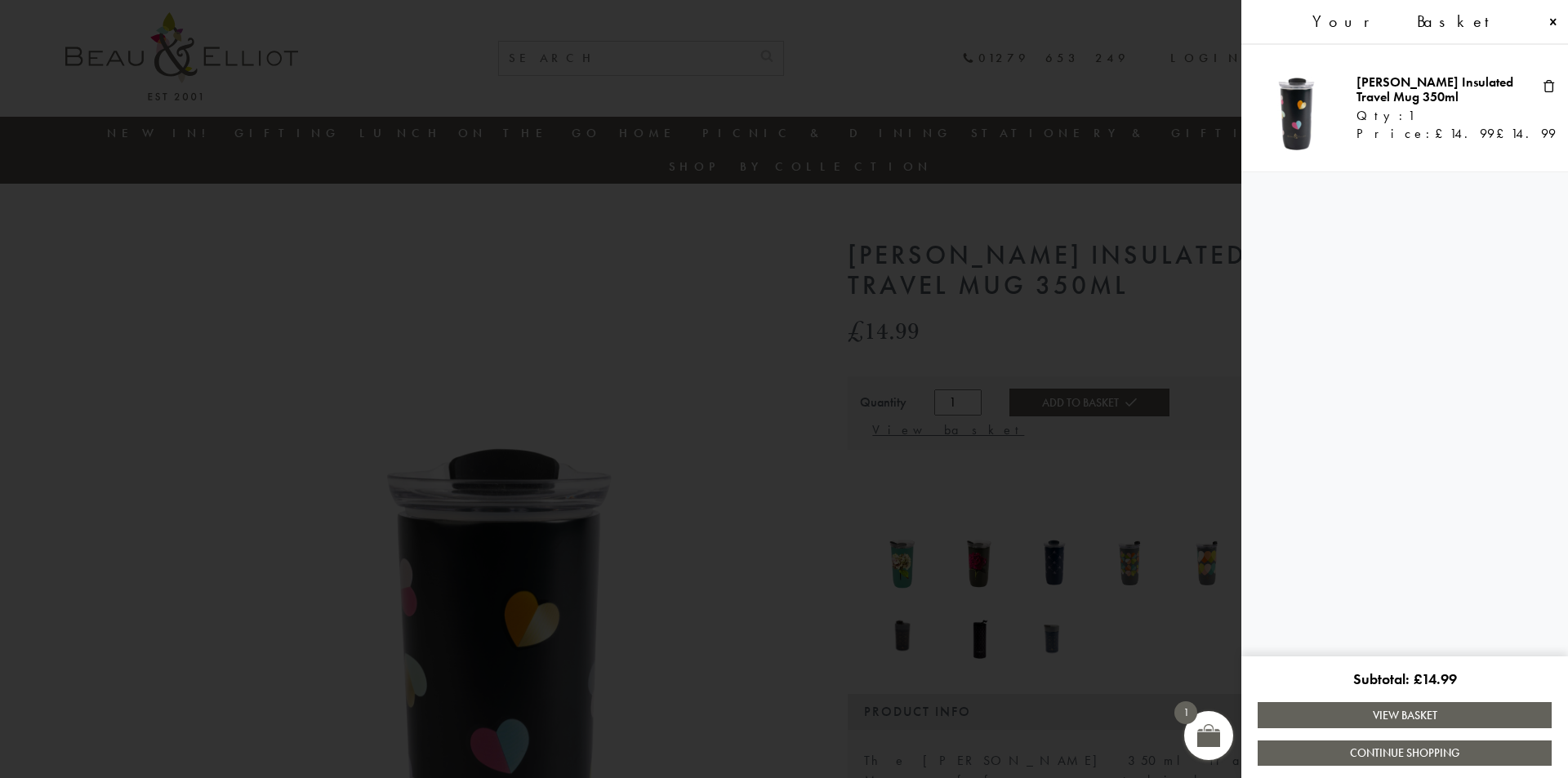
click at [1549, 21] on span at bounding box center [1554, 23] width 13 height 13
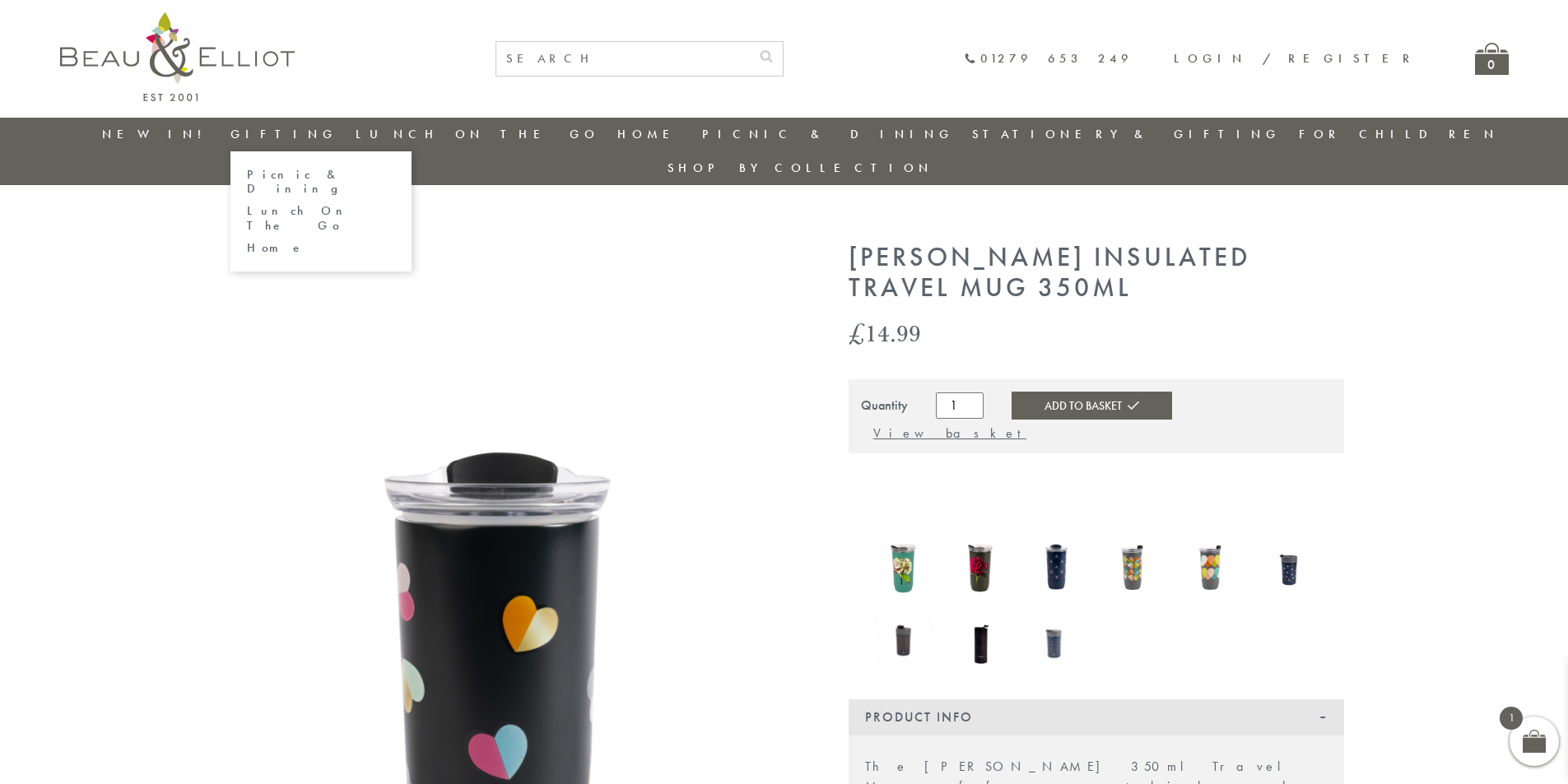
click at [287, 204] on link "Lunch On The Go" at bounding box center [320, 219] width 148 height 29
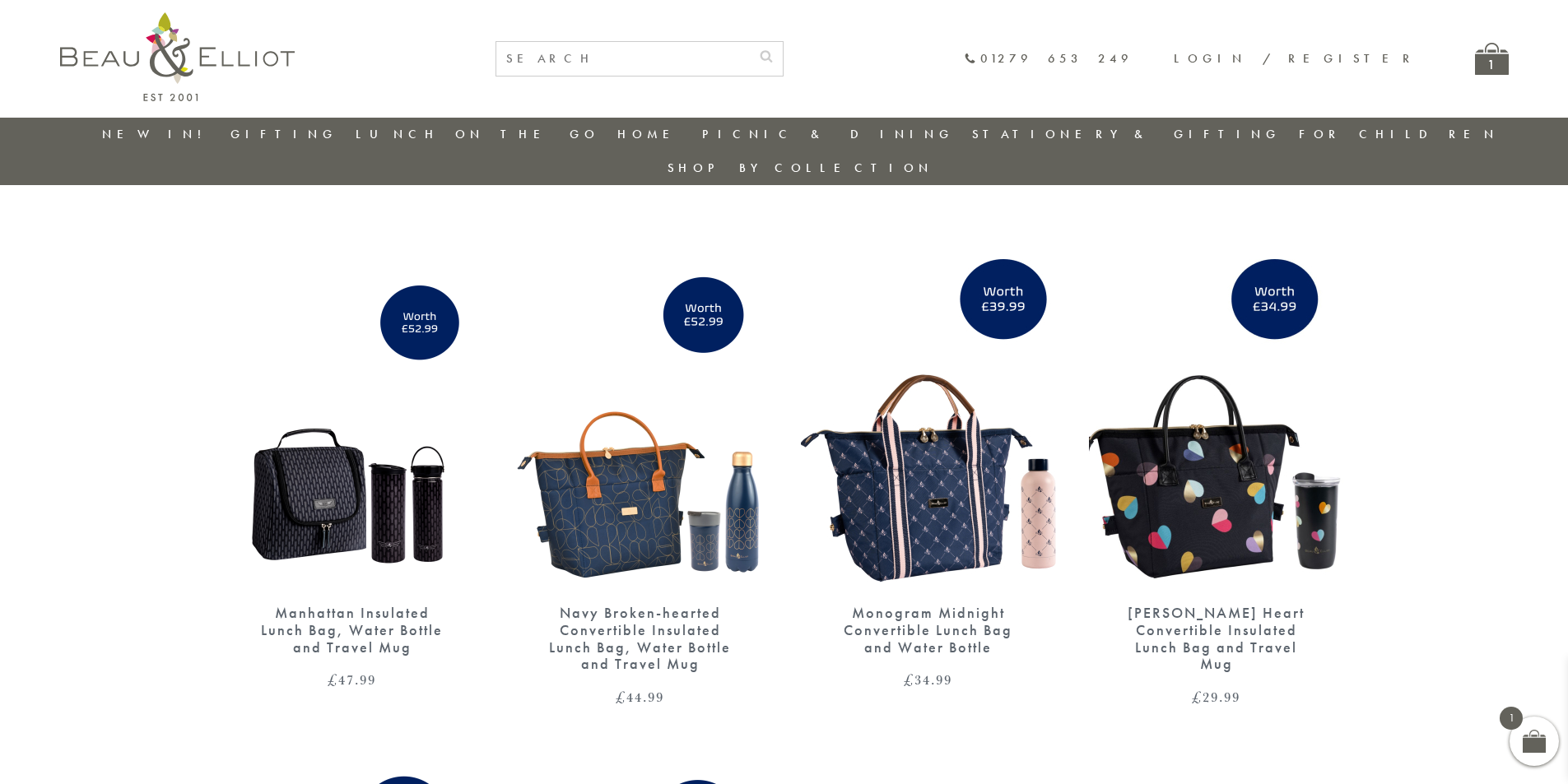
click at [1192, 605] on div "[PERSON_NAME] Heart Convertible Insulated Lunch Bag and Travel Mug" at bounding box center [1217, 639] width 198 height 68
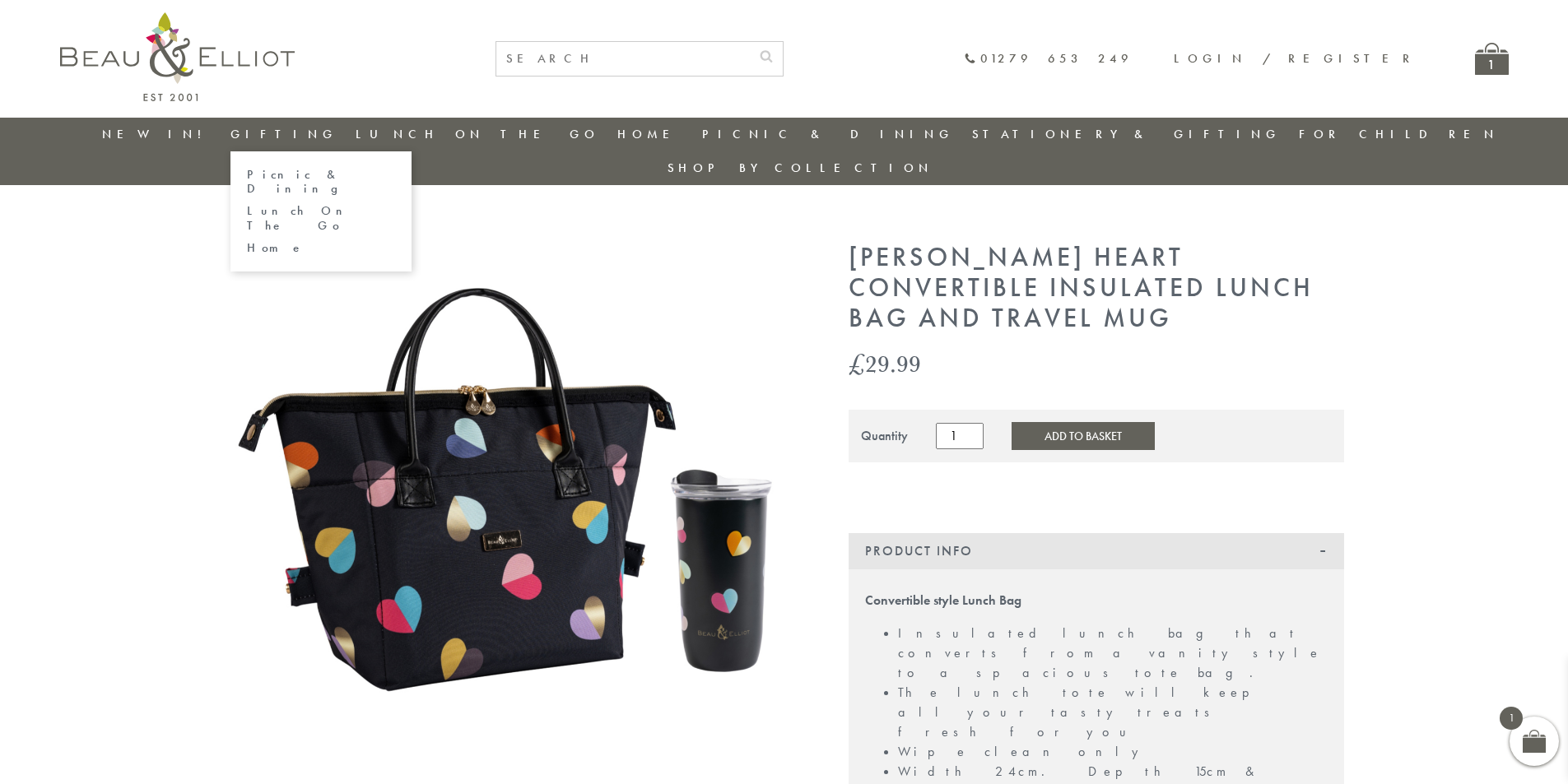
click at [295, 172] on link "Picnic & Dining" at bounding box center [320, 182] width 148 height 29
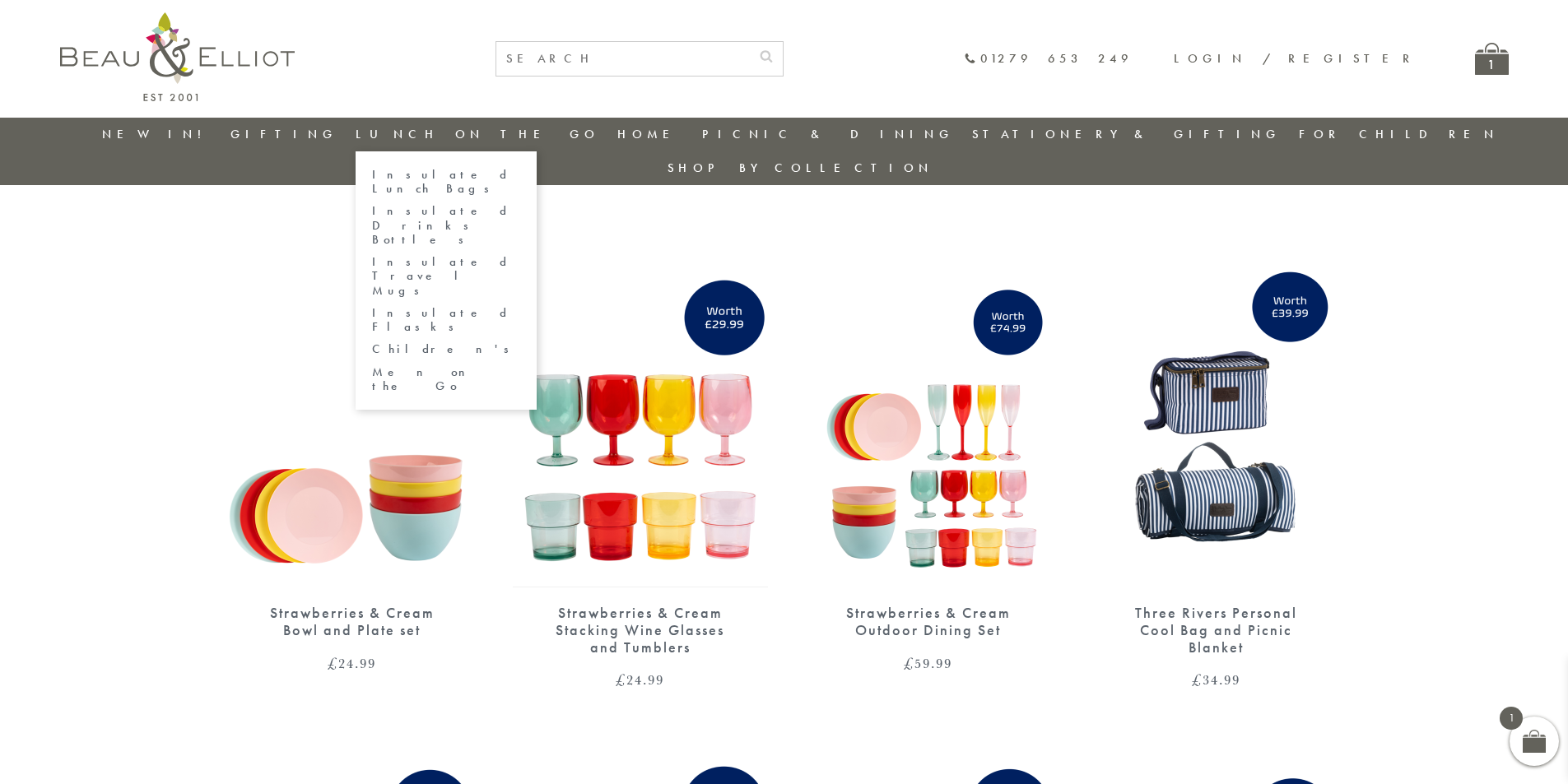
click at [451, 342] on link "Children's" at bounding box center [445, 349] width 148 height 14
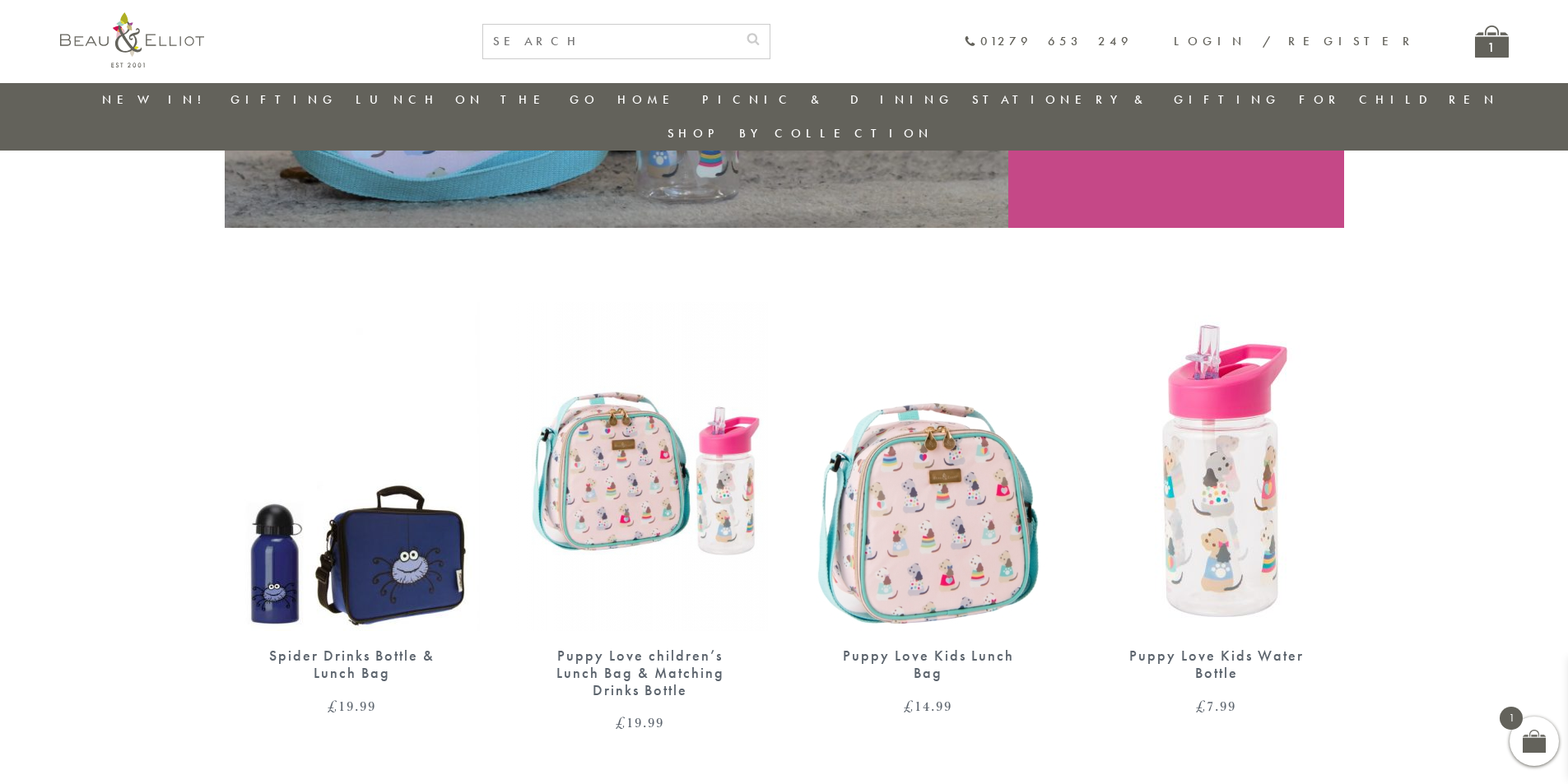
scroll to position [47, 0]
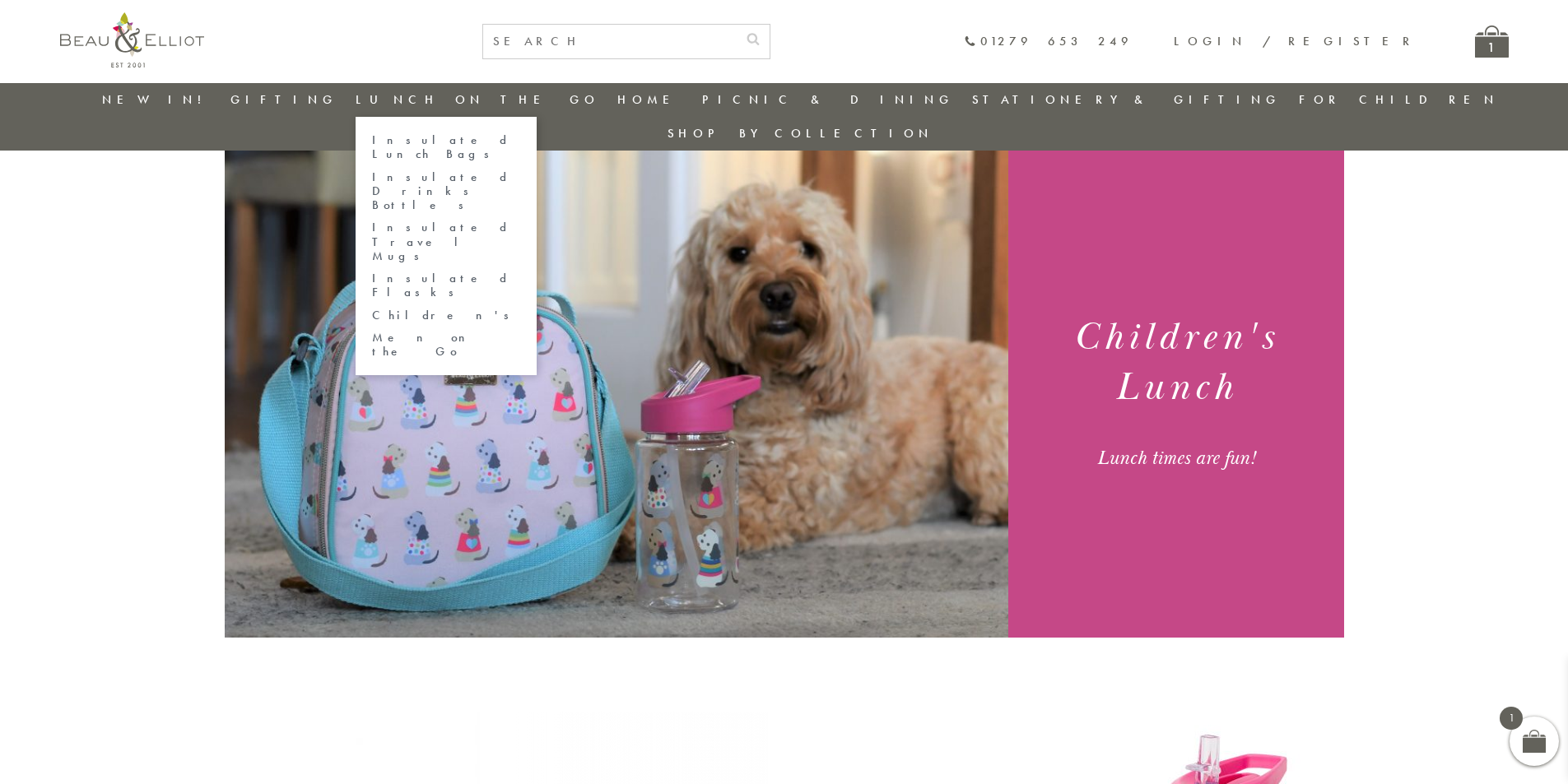
click at [440, 331] on link "Men on the Go" at bounding box center [445, 346] width 148 height 29
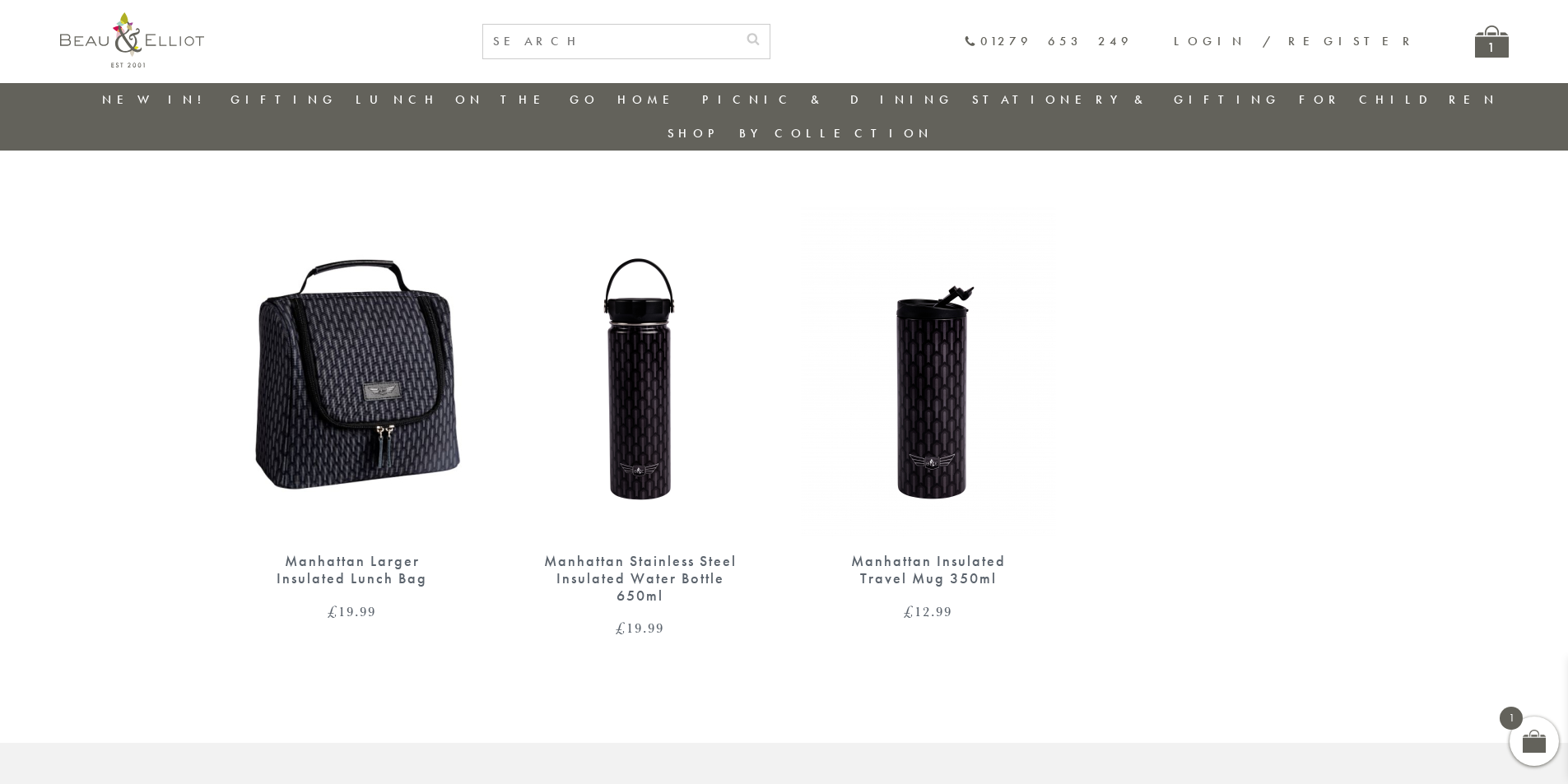
scroll to position [552, 0]
click at [392, 553] on div "Manhattan Larger Insulated Lunch Bag" at bounding box center [352, 570] width 198 height 34
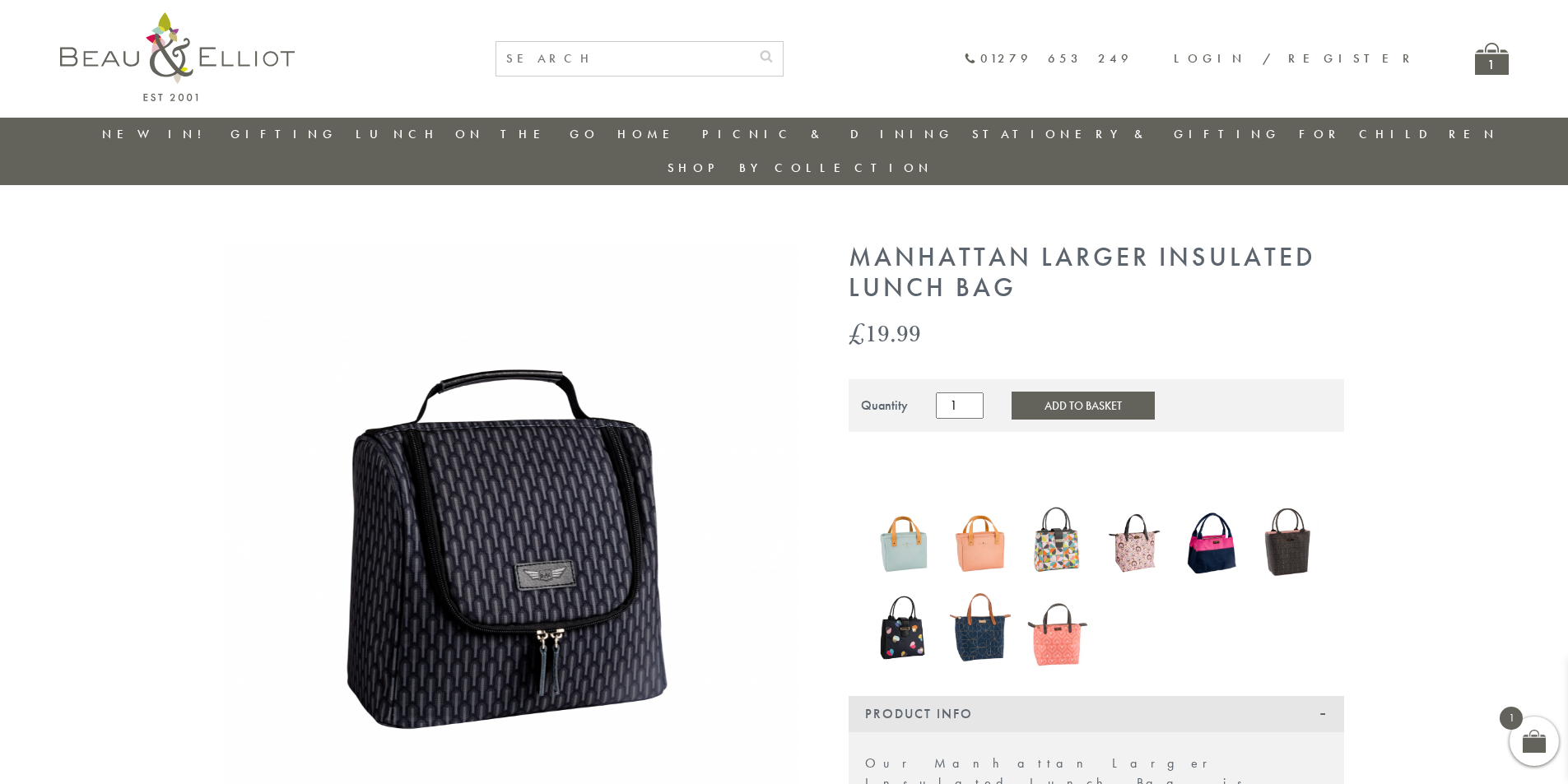
click at [1078, 514] on img at bounding box center [1057, 542] width 61 height 79
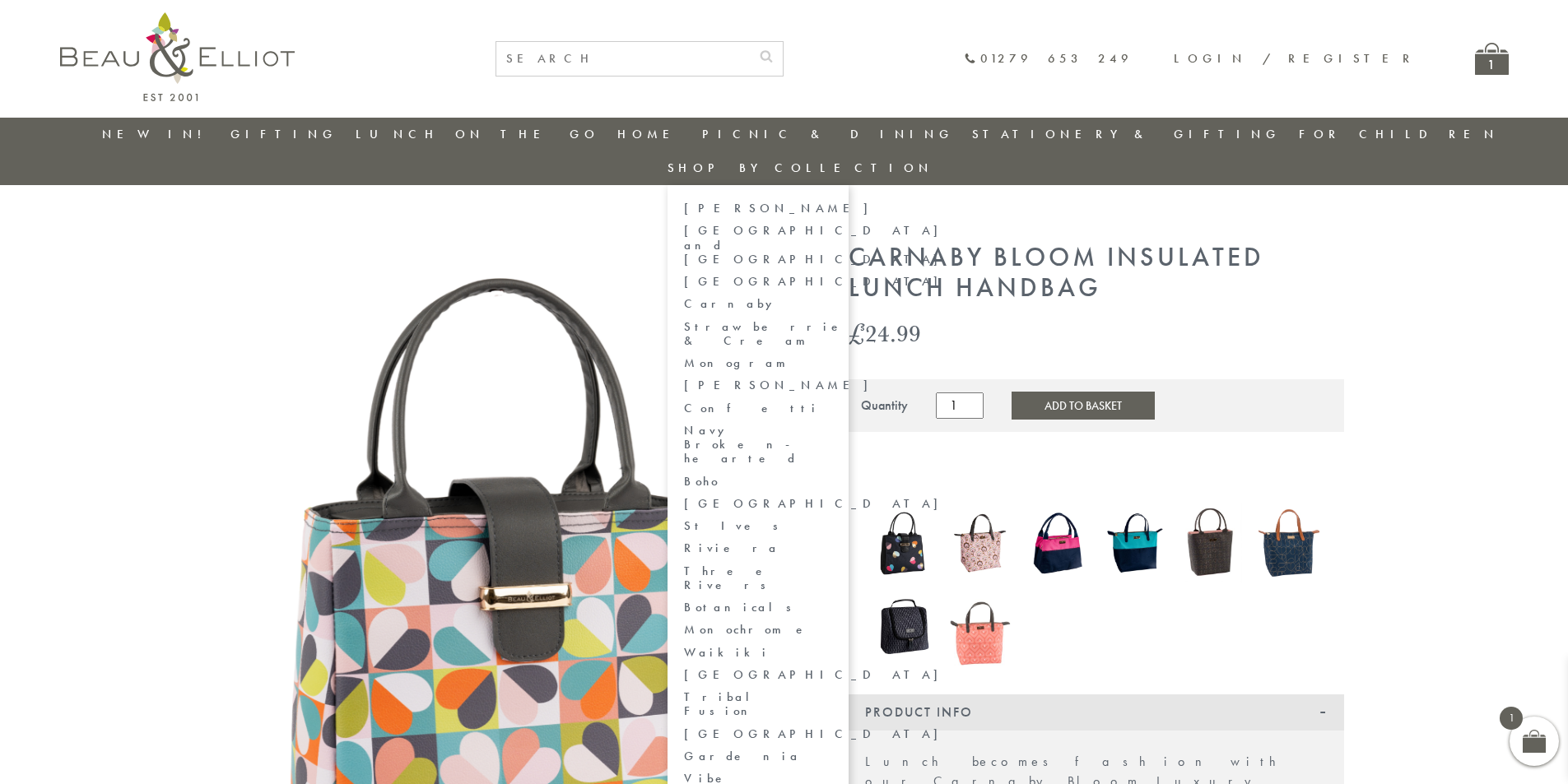
click at [833, 297] on link "Carnaby" at bounding box center [757, 304] width 148 height 14
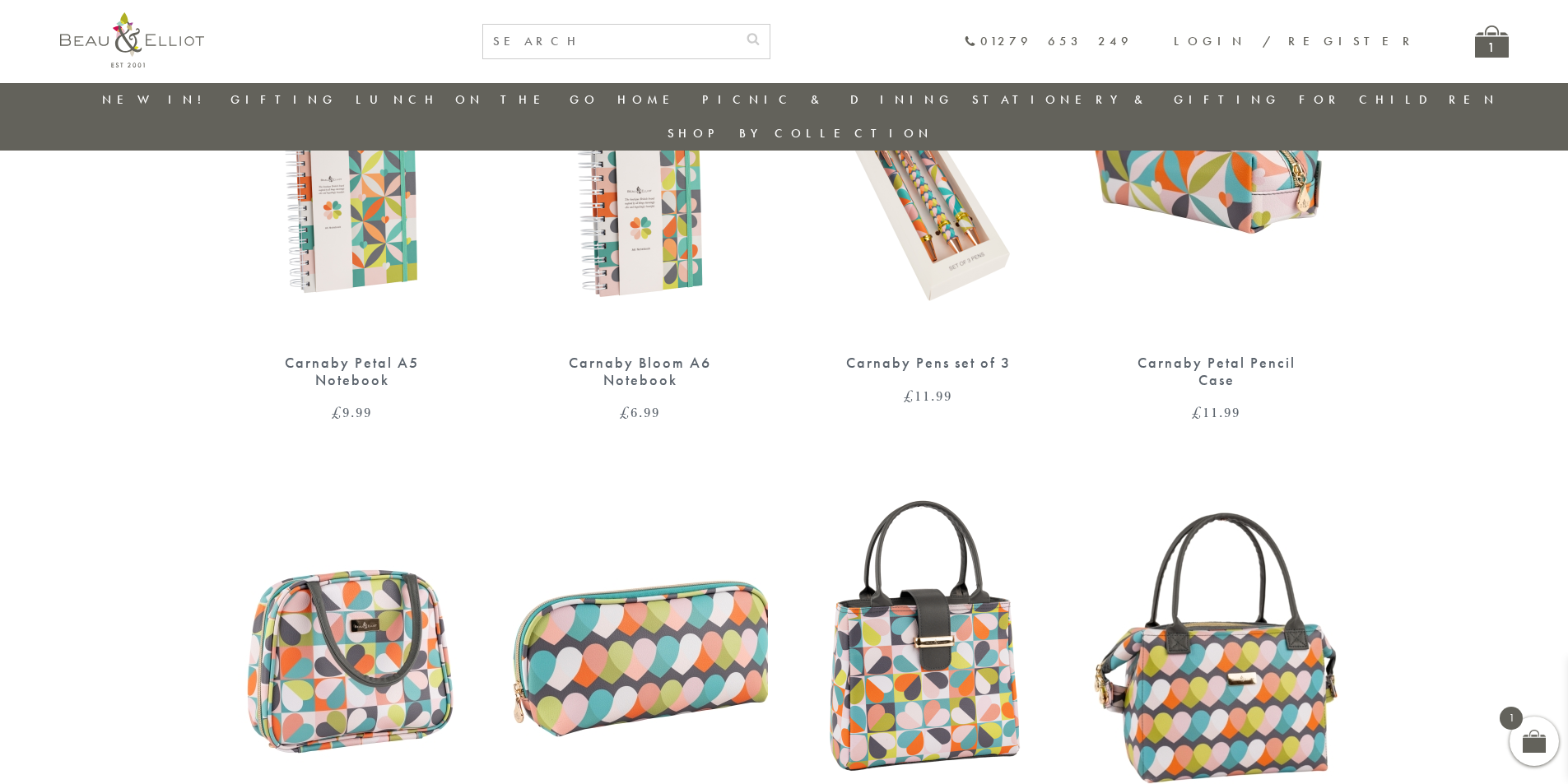
scroll to position [459, 0]
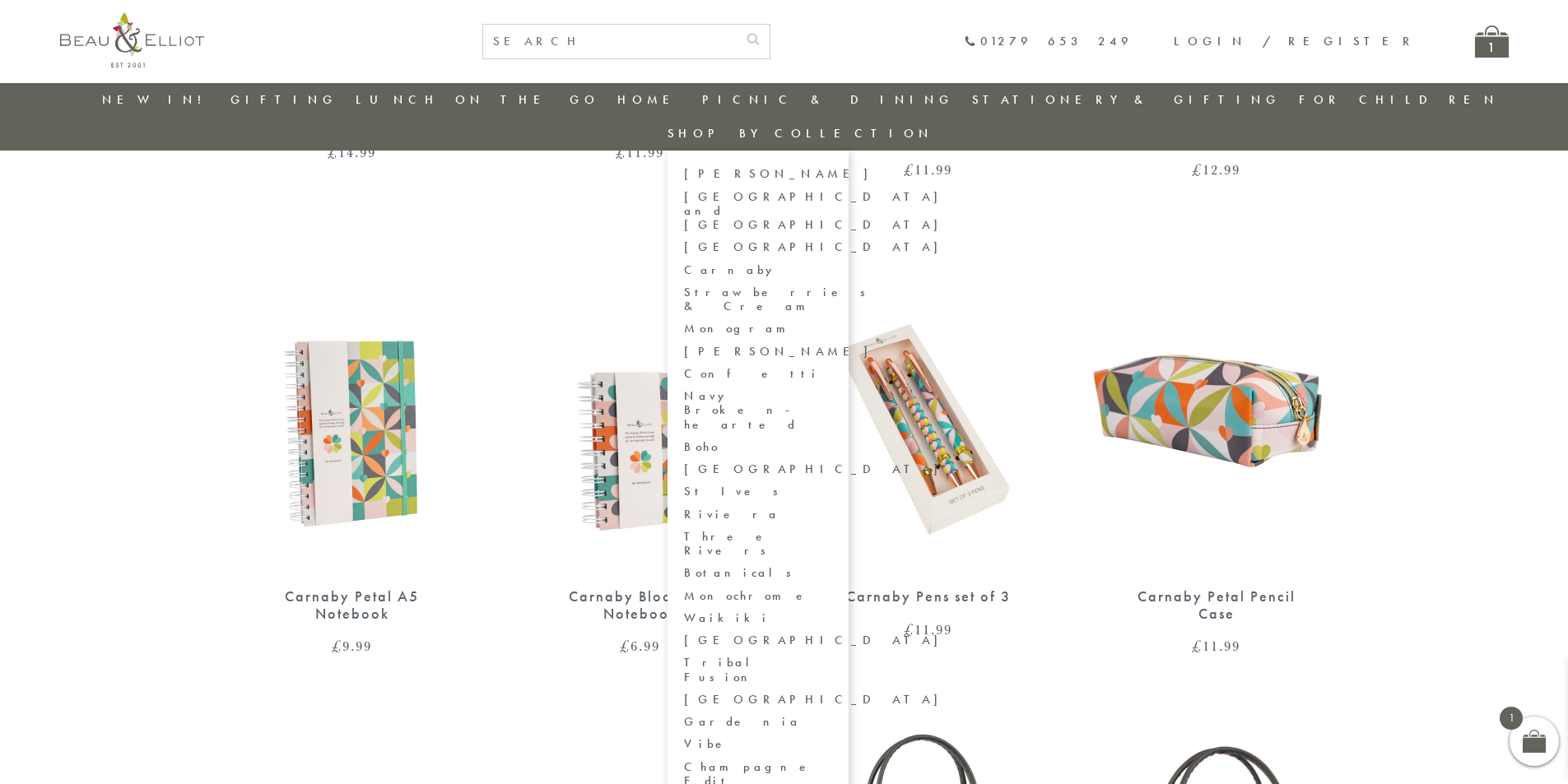
click at [833, 345] on link "[PERSON_NAME]" at bounding box center [757, 351] width 148 height 14
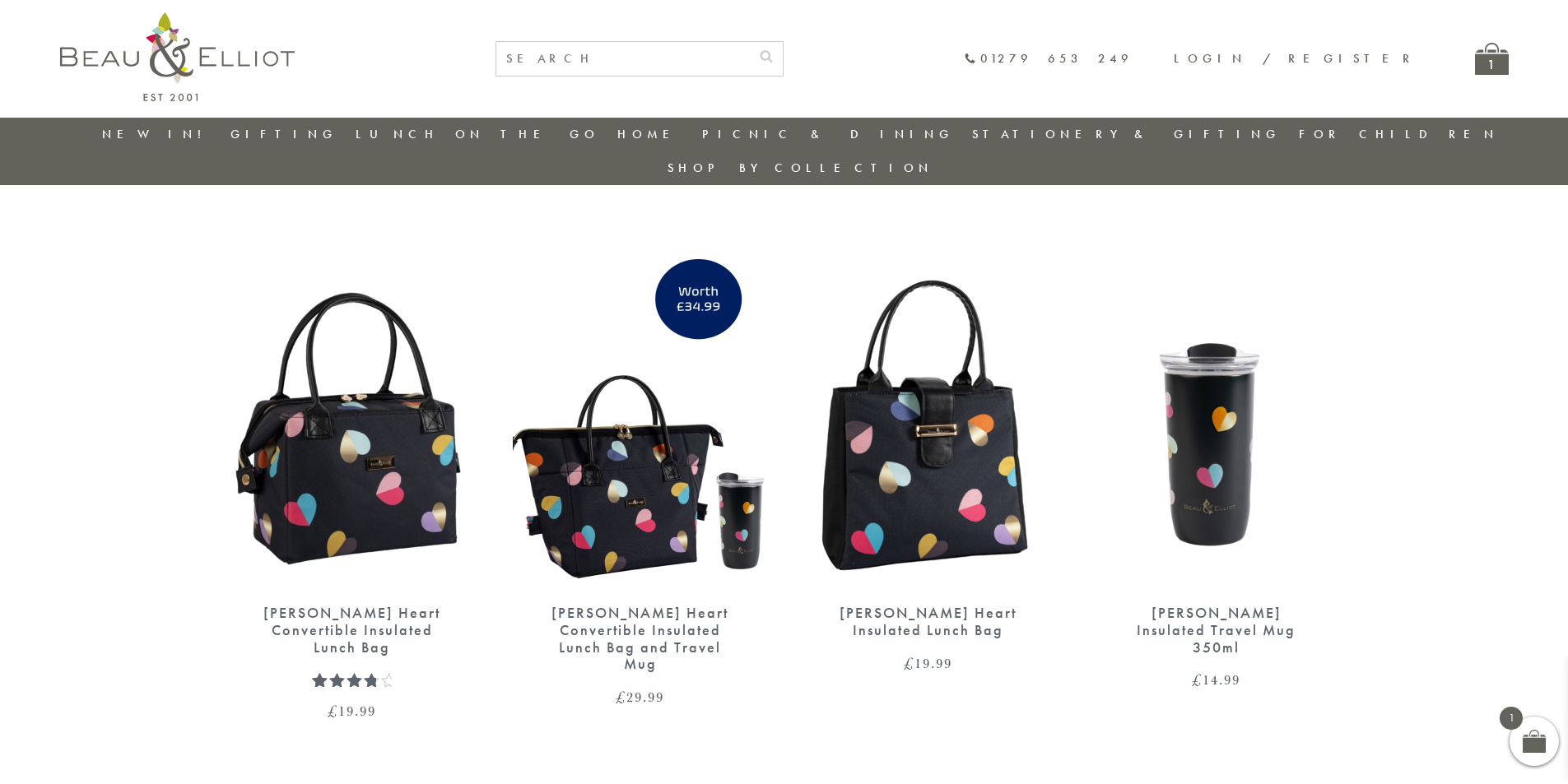
click at [373, 605] on div "[PERSON_NAME] Heart Convertible Insulated Lunch Bag" at bounding box center [352, 630] width 198 height 51
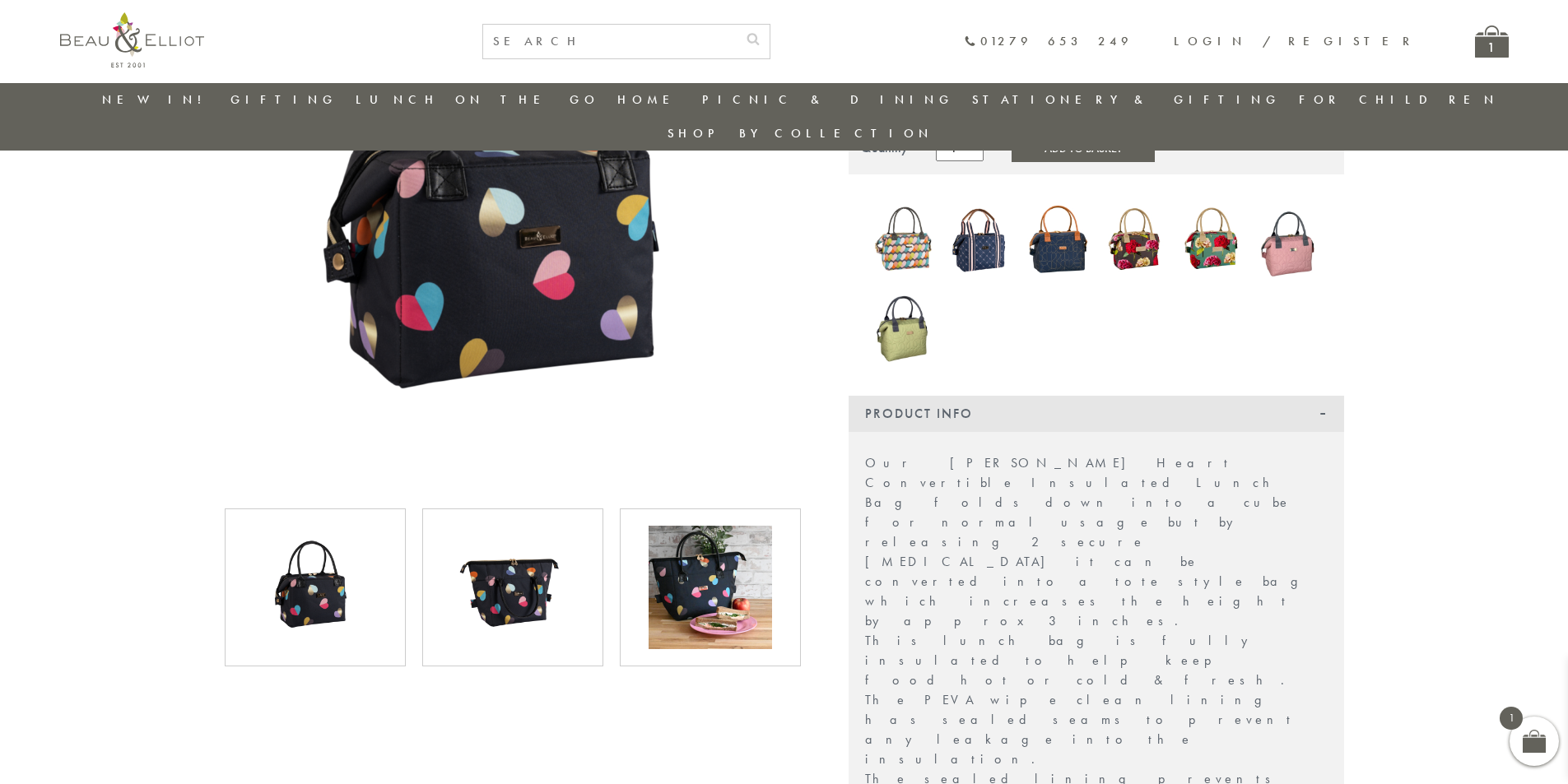
scroll to position [295, 0]
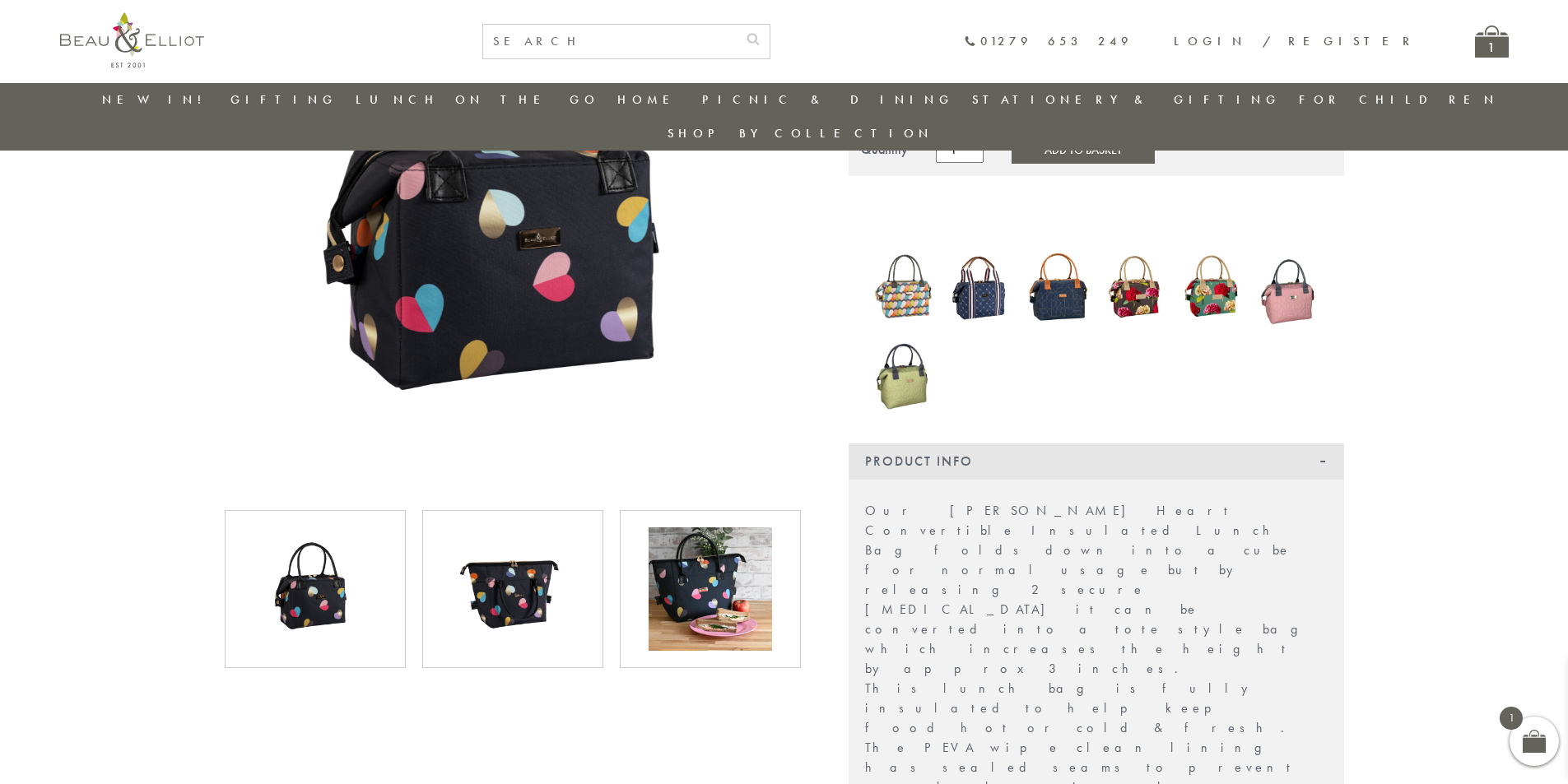
click at [329, 545] on img at bounding box center [315, 589] width 123 height 123
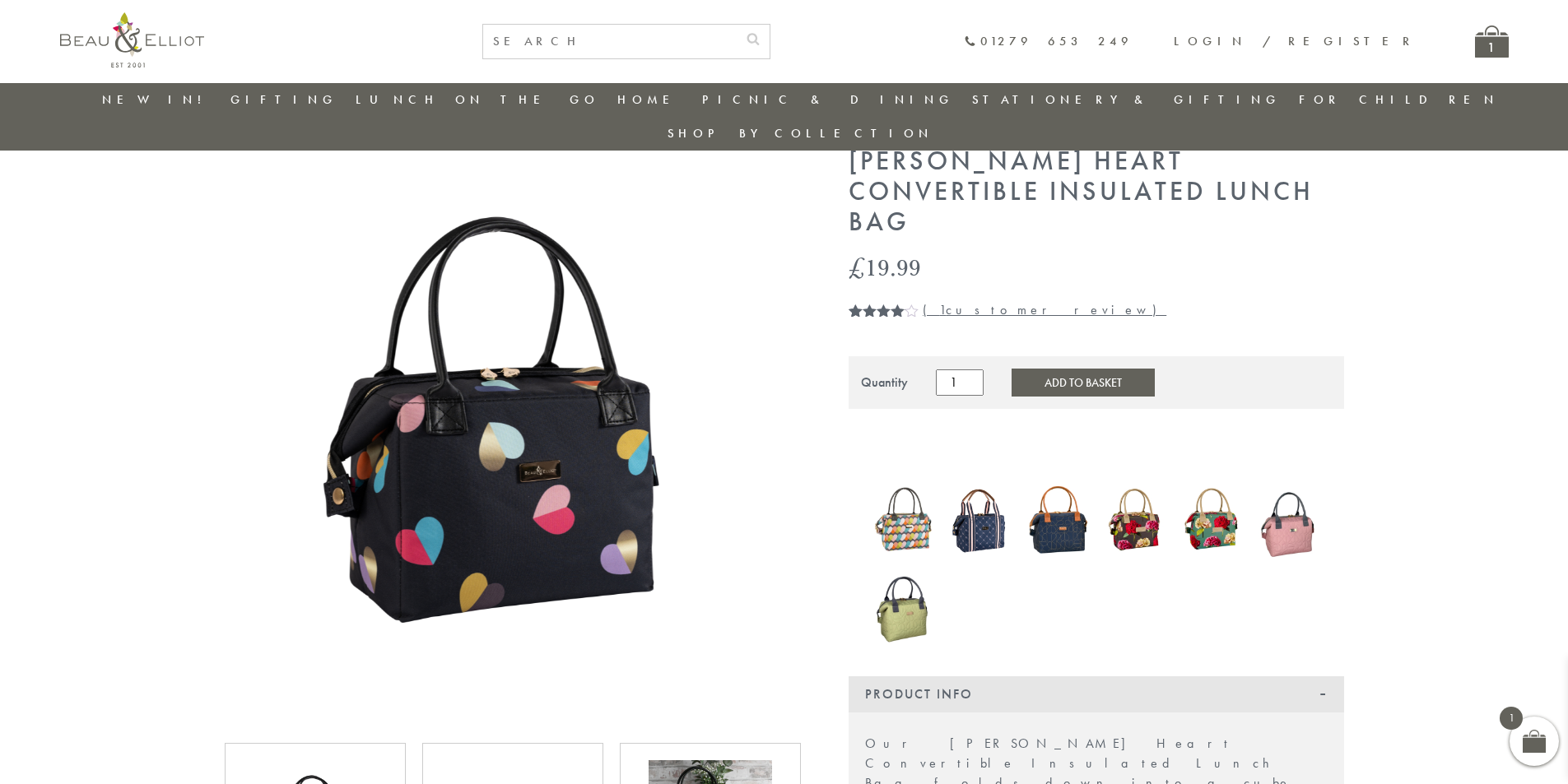
scroll to position [47, 0]
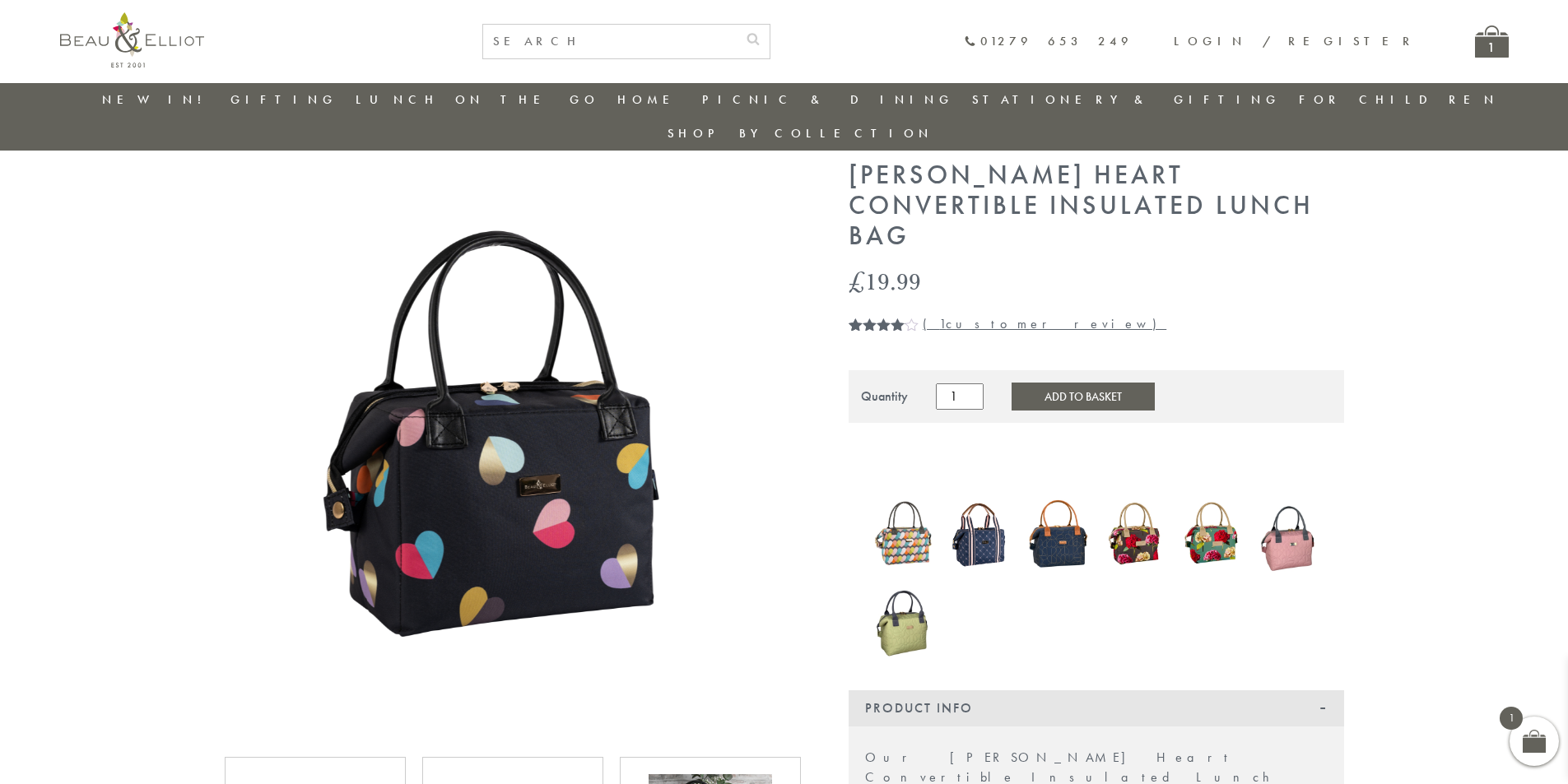
click at [632, 467] on img at bounding box center [513, 449] width 576 height 576
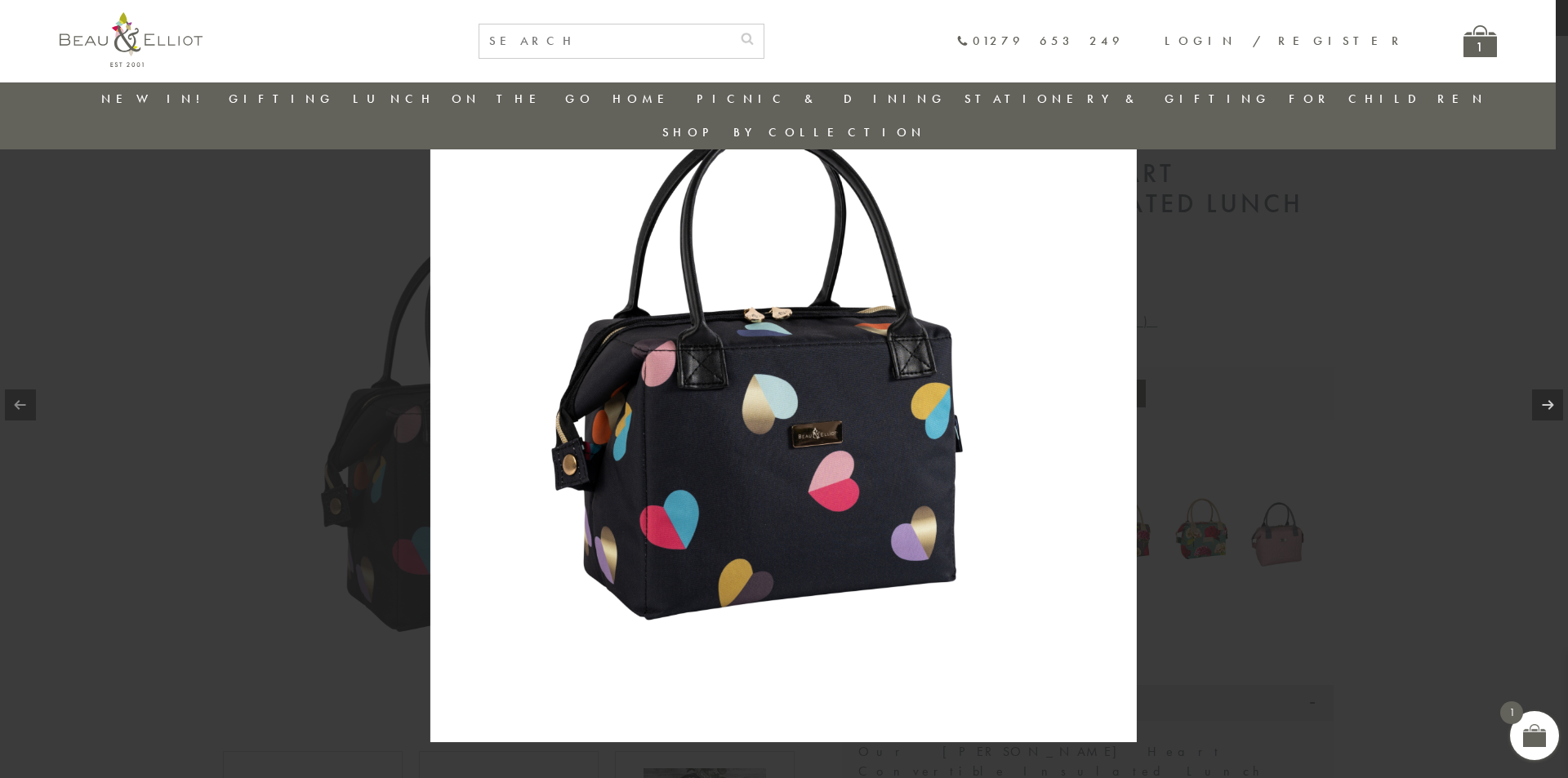
click at [801, 383] on img at bounding box center [783, 389] width 706 height 706
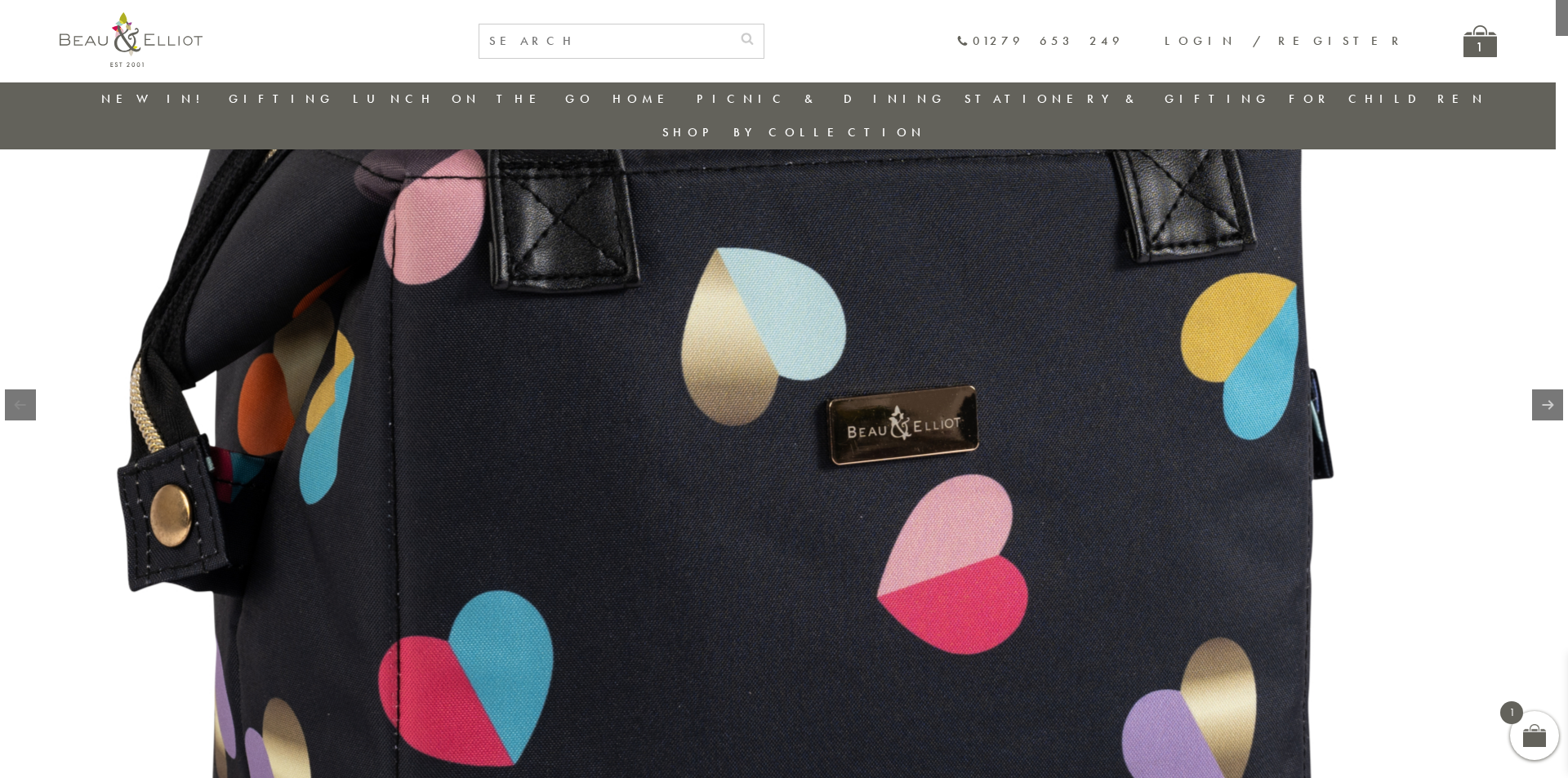
drag, startPoint x: 791, startPoint y: 360, endPoint x: 845, endPoint y: 252, distance: 120.7
click at [845, 252] on img at bounding box center [803, 291] width 2090 height 2090
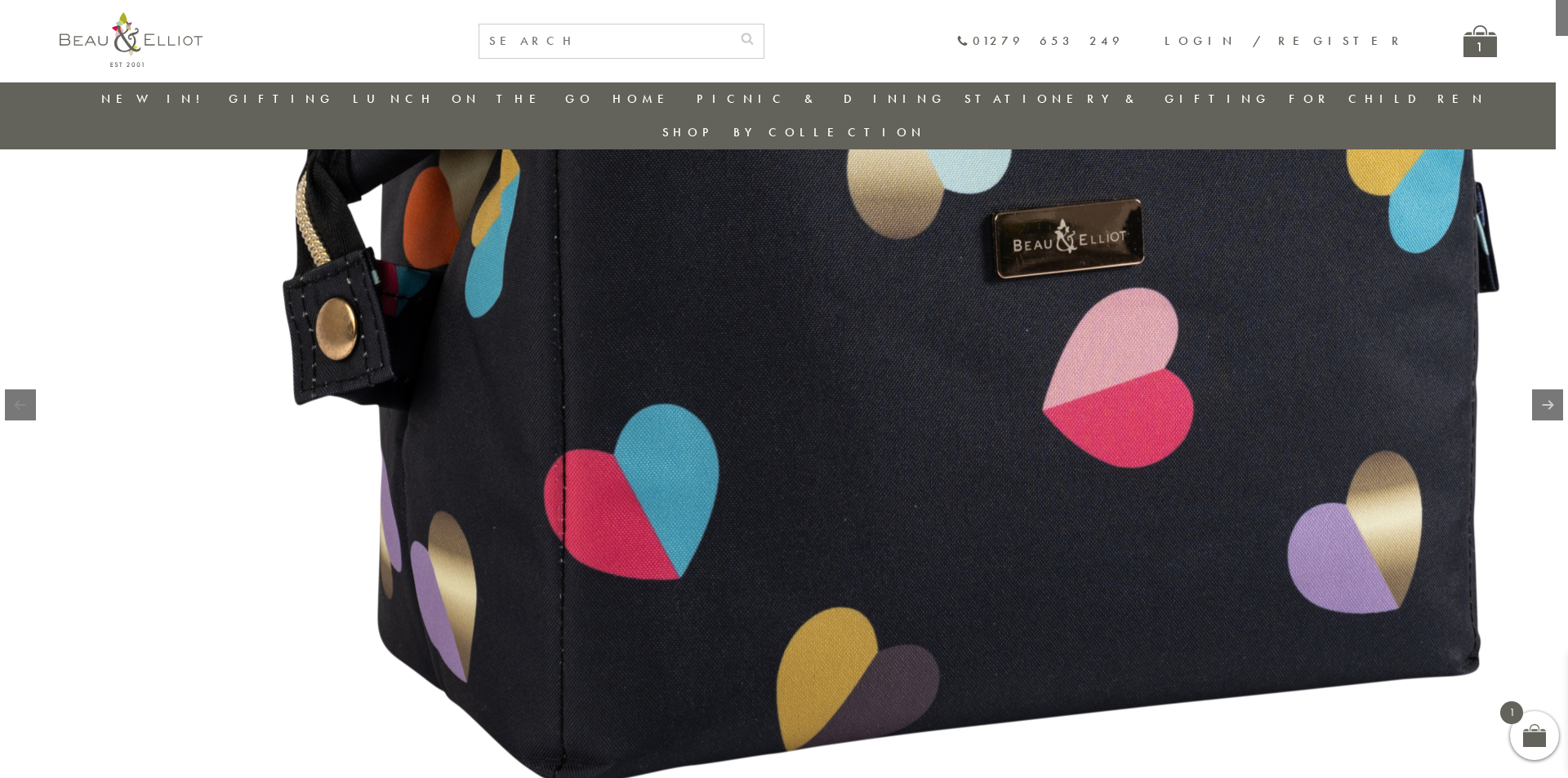
drag, startPoint x: 667, startPoint y: 517, endPoint x: 828, endPoint y: 340, distance: 239.3
click at [828, 340] on img at bounding box center [968, 105] width 2090 height 2090
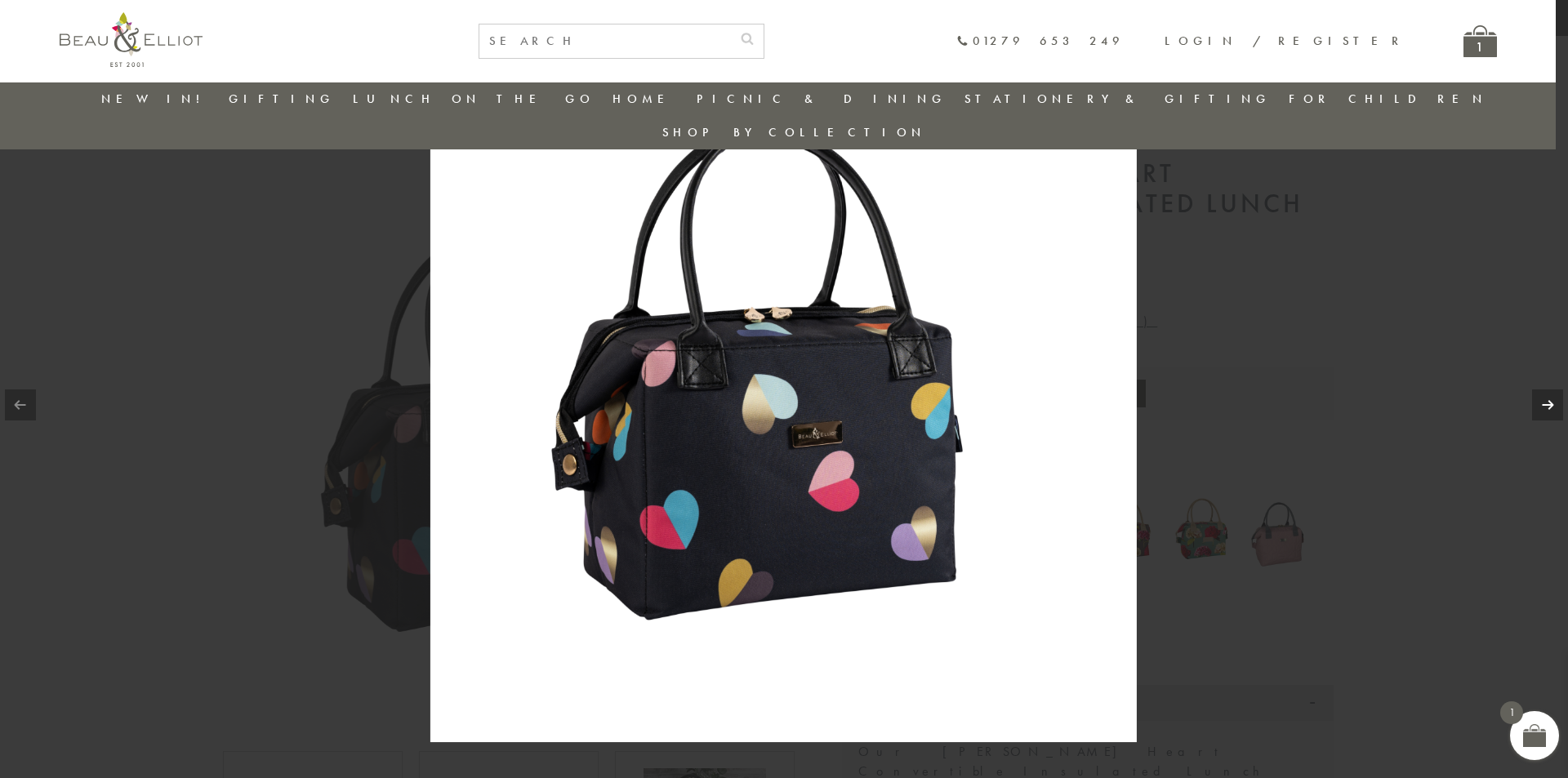
click at [1548, 398] on link at bounding box center [1547, 405] width 31 height 31
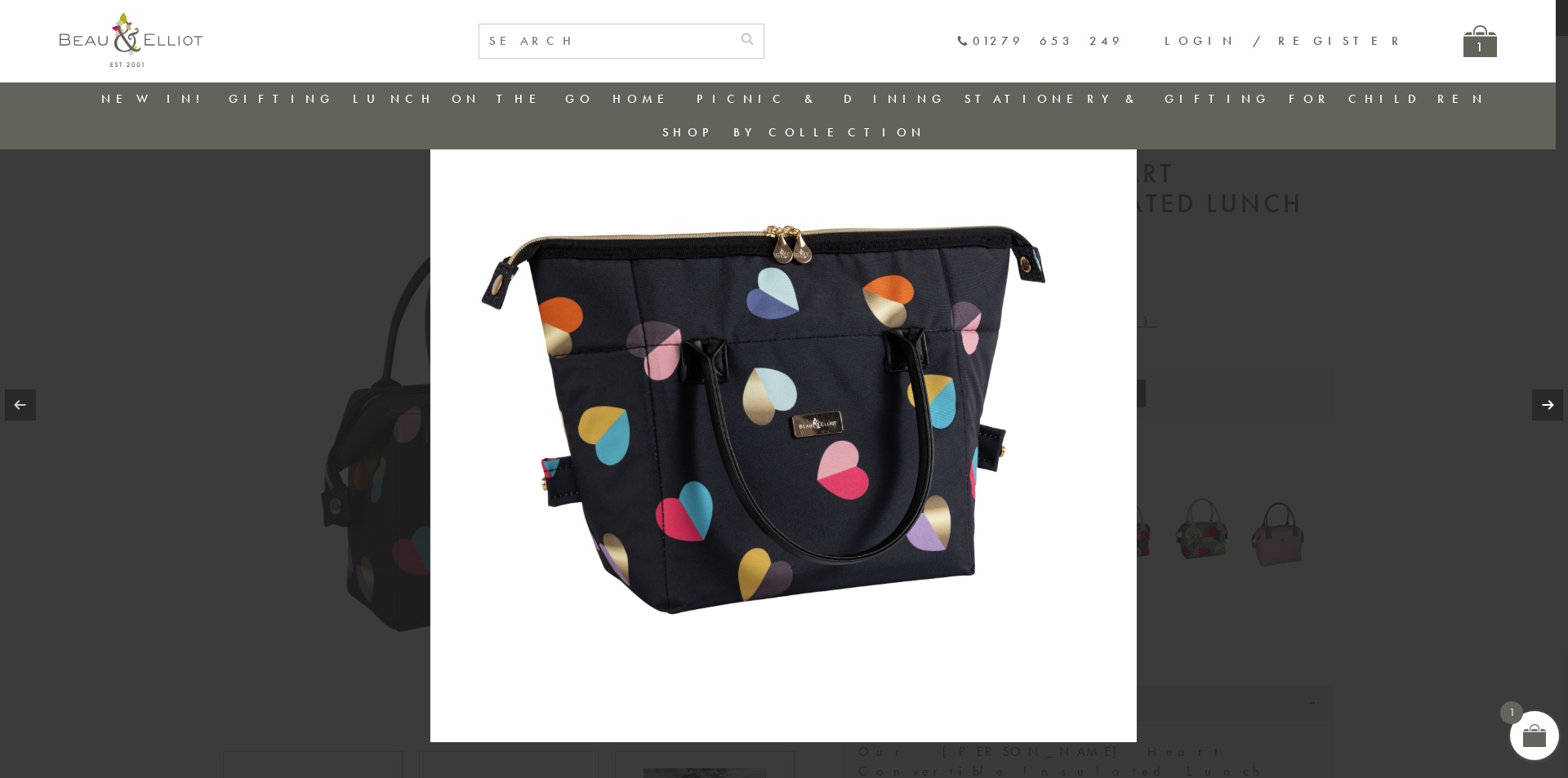
click at [1548, 398] on link at bounding box center [1547, 405] width 31 height 31
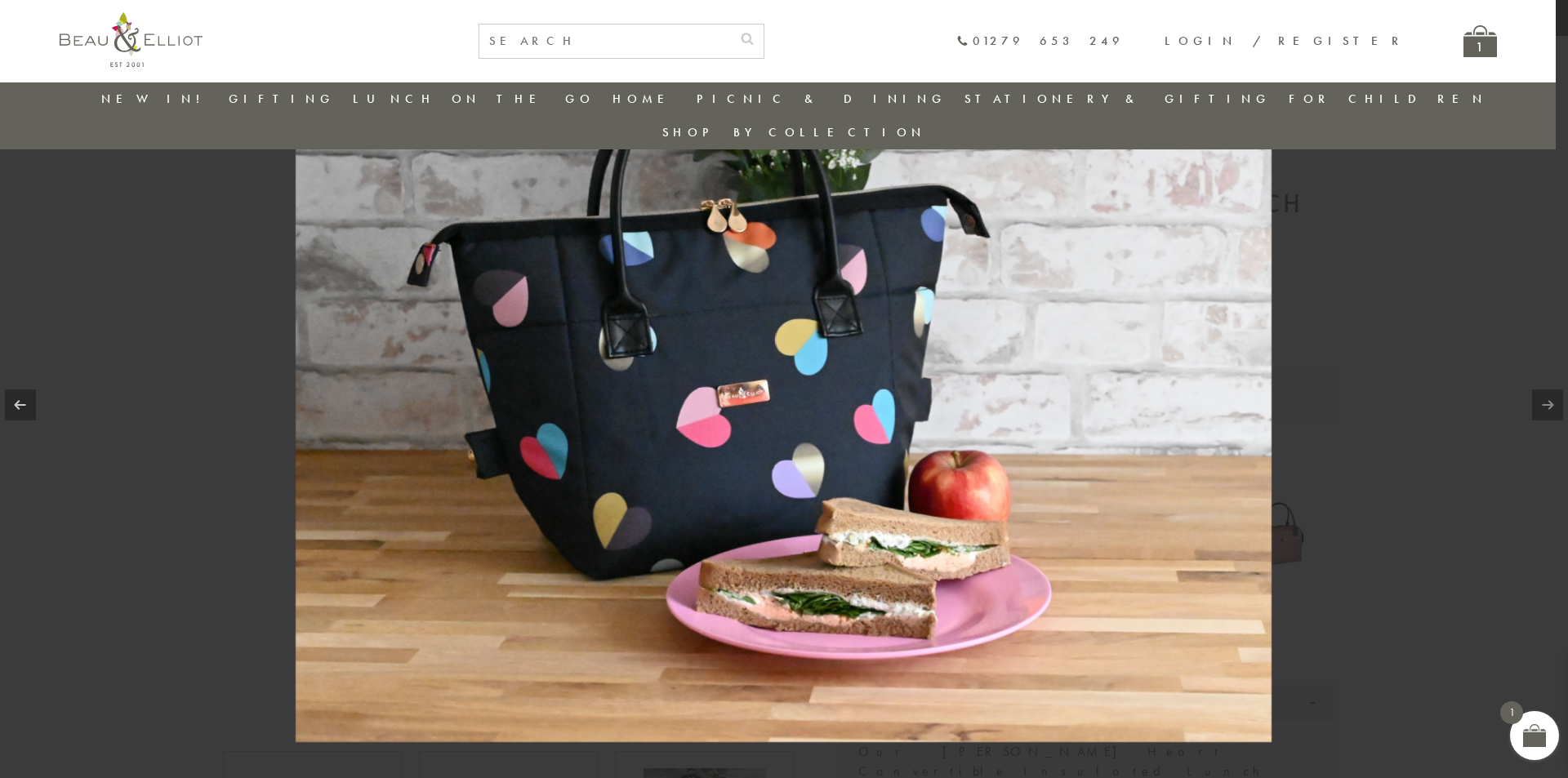
click at [1548, 398] on link at bounding box center [1547, 405] width 31 height 31
click at [18, 408] on link at bounding box center [20, 405] width 31 height 31
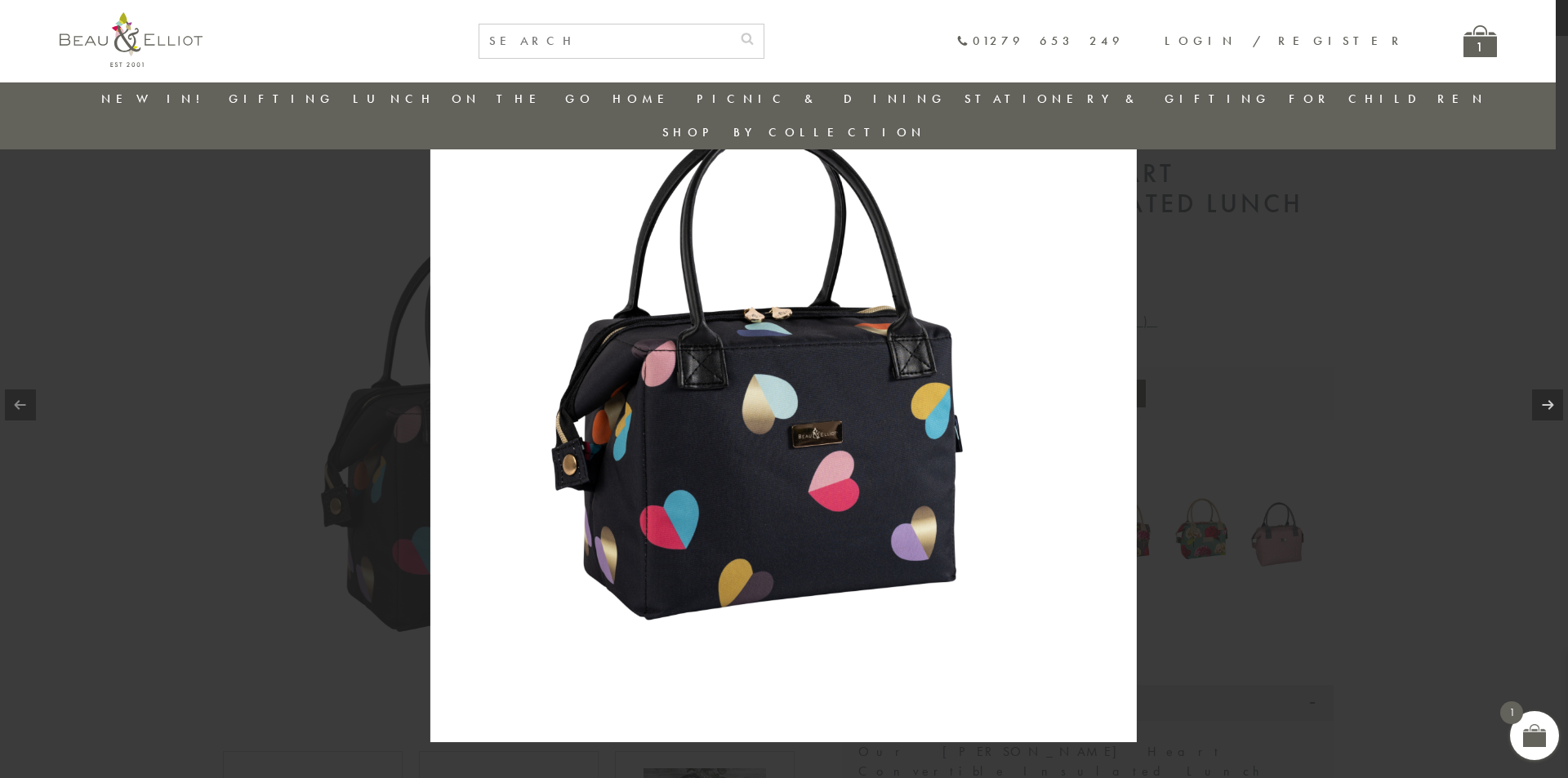
click at [1061, 214] on img at bounding box center [783, 389] width 706 height 706
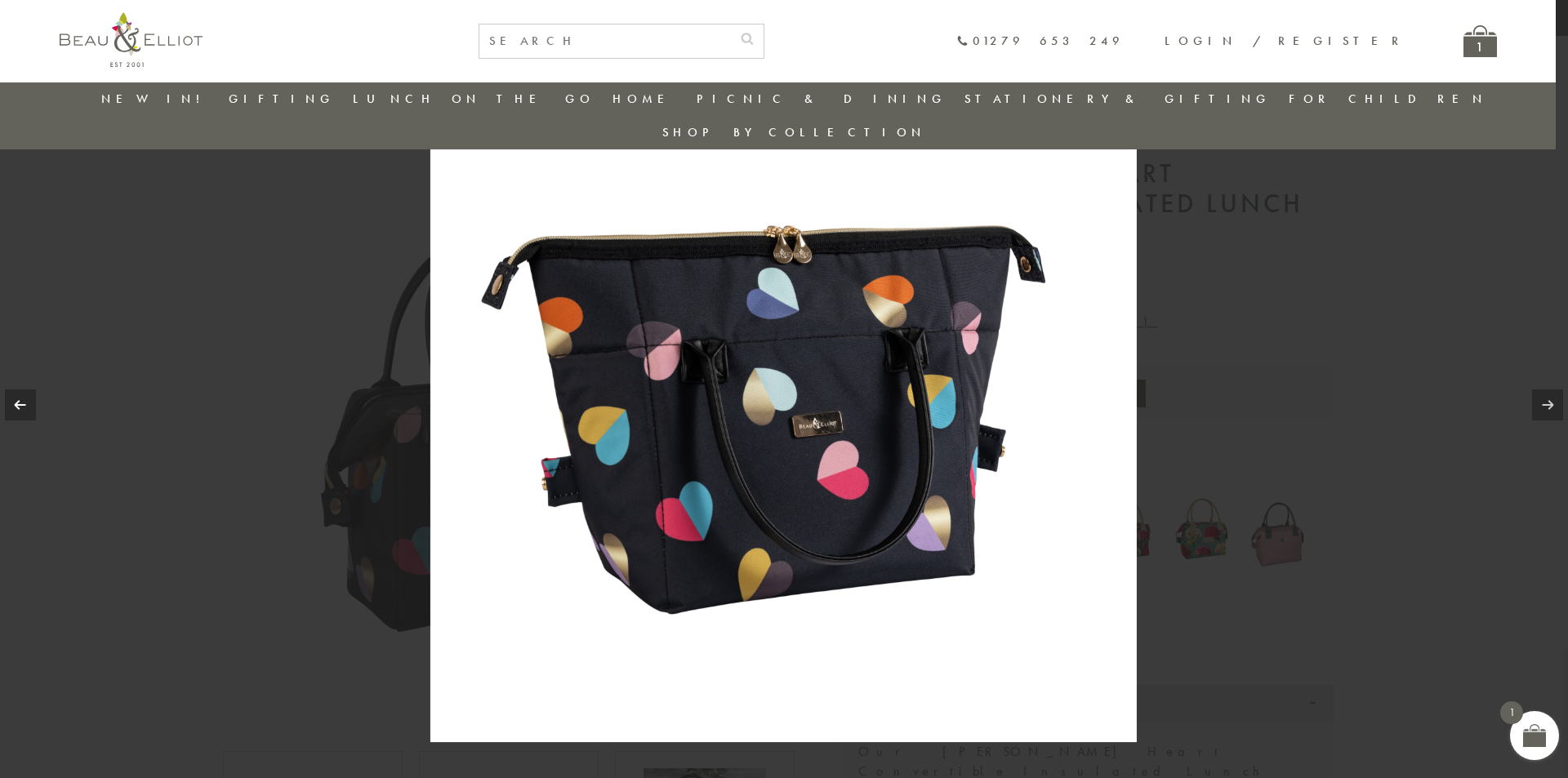
click at [1275, 203] on div at bounding box center [784, 389] width 1568 height 778
